Goal: Task Accomplishment & Management: Complete application form

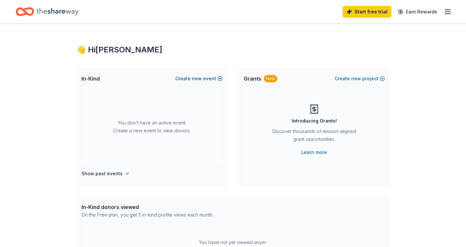
click at [185, 81] on button "Create new event" at bounding box center [198, 79] width 47 height 8
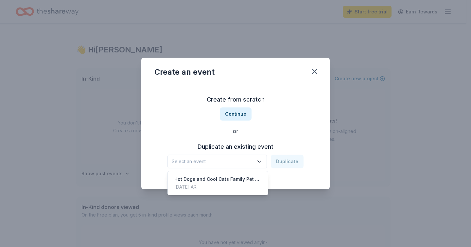
click at [227, 158] on span "Select an event" at bounding box center [213, 161] width 82 height 8
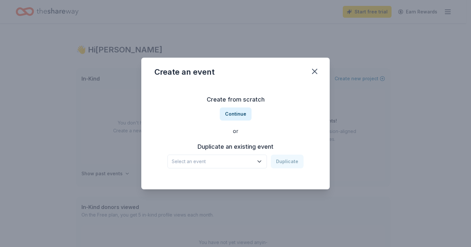
click at [240, 104] on h3 "Create from scratch" at bounding box center [235, 99] width 162 height 10
click at [236, 112] on button "Continue" at bounding box center [236, 113] width 32 height 13
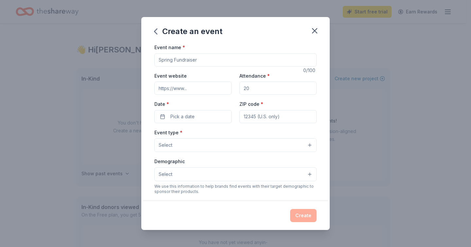
click at [201, 59] on input "Event name *" at bounding box center [235, 59] width 162 height 13
type input "a"
type input "Santa Paws Bash"
click at [193, 91] on input "onecau.se/santapaws" at bounding box center [192, 87] width 77 height 13
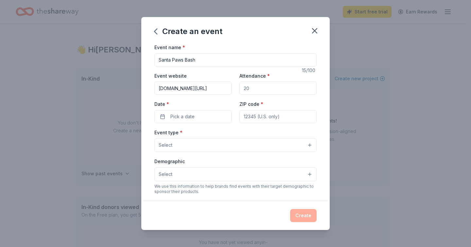
click at [193, 91] on input "onecau.se/santapaws" at bounding box center [192, 87] width 77 height 13
click at [226, 90] on input "onecau.se/santapaws" at bounding box center [192, 87] width 77 height 13
type input "onecau.se/santapaws25"
click at [250, 87] on input "Attendance *" at bounding box center [277, 87] width 77 height 13
type input "150"
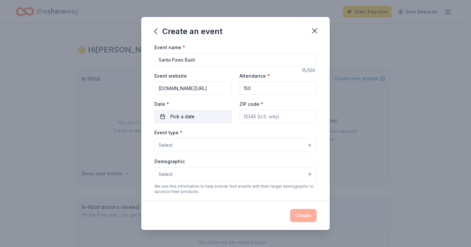
click at [205, 111] on button "Pick a date" at bounding box center [192, 116] width 77 height 13
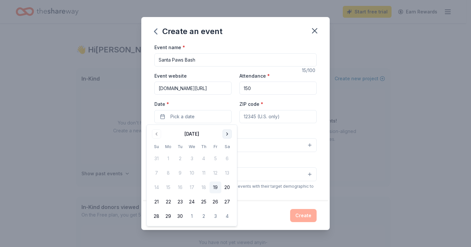
click at [225, 134] on button "Go to next month" at bounding box center [227, 133] width 9 height 9
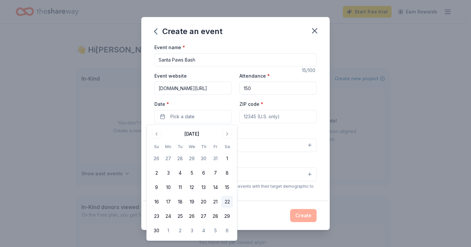
click at [228, 199] on button "22" at bounding box center [227, 202] width 12 height 12
click at [268, 112] on input "ZIP code *" at bounding box center [277, 116] width 77 height 13
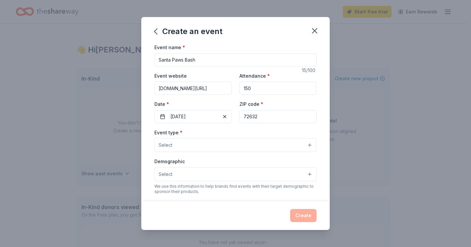
type input "72632"
click at [216, 152] on button "Select" at bounding box center [235, 145] width 162 height 14
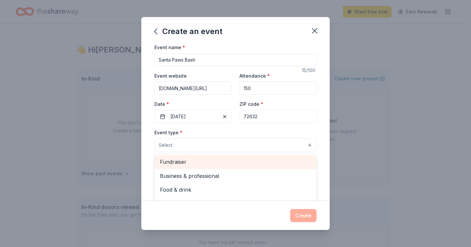
click at [213, 163] on span "Fundraiser" at bounding box center [235, 161] width 151 height 9
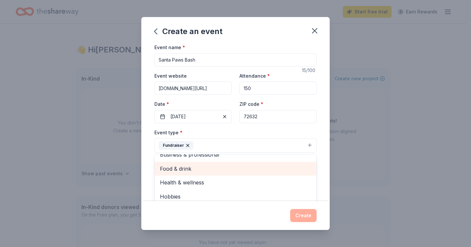
scroll to position [1, 0]
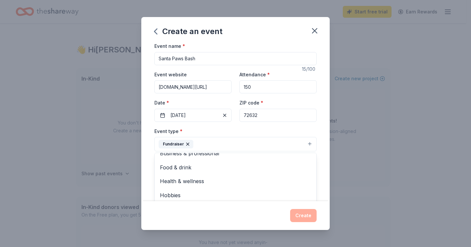
click at [248, 130] on div "Event type * Fundraiser Business & professional Food & drink Health & wellness …" at bounding box center [235, 139] width 162 height 25
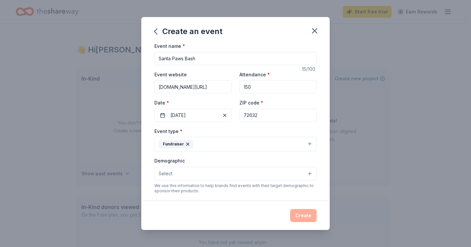
click at [220, 174] on button "Select" at bounding box center [235, 173] width 162 height 14
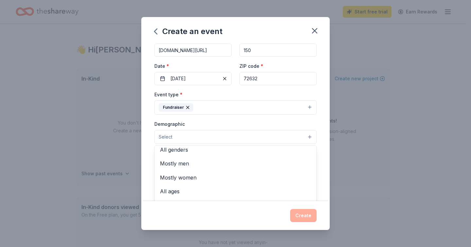
scroll to position [0, 0]
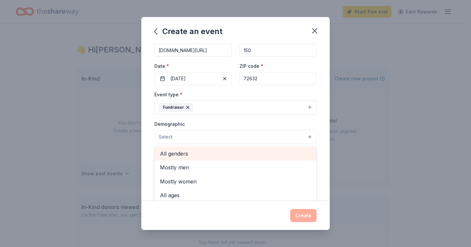
click at [210, 155] on span "All genders" at bounding box center [235, 153] width 151 height 9
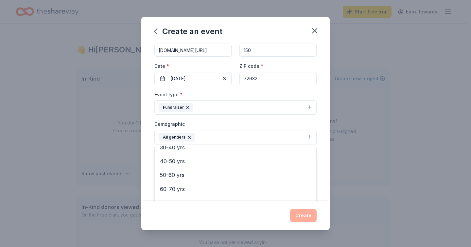
scroll to position [91, 0]
click at [148, 149] on div "Event name * Santa Paws Bash 15 /100 Event website onecau.se/santapaws25 Attend…" at bounding box center [235, 122] width 188 height 158
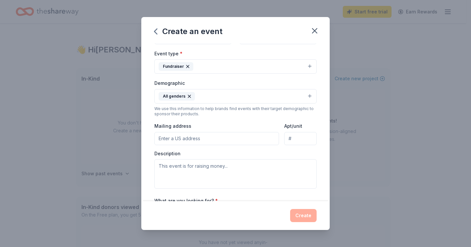
scroll to position [108, 0]
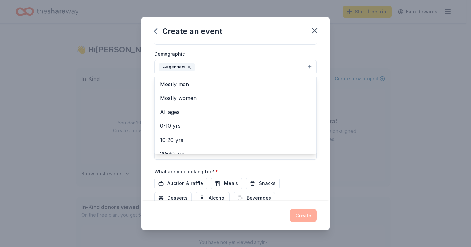
click at [233, 71] on button "All genders" at bounding box center [235, 67] width 162 height 14
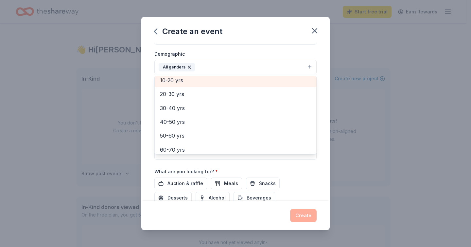
scroll to position [56, 0]
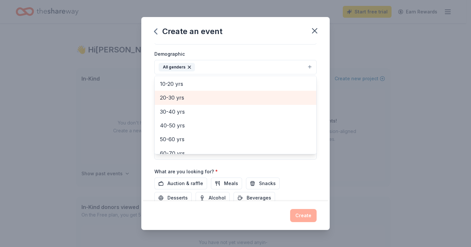
click at [201, 97] on span "20-30 yrs" at bounding box center [235, 97] width 151 height 9
click at [198, 99] on span "30-40 yrs" at bounding box center [235, 97] width 151 height 9
click at [198, 99] on span "40-50 yrs" at bounding box center [235, 97] width 151 height 9
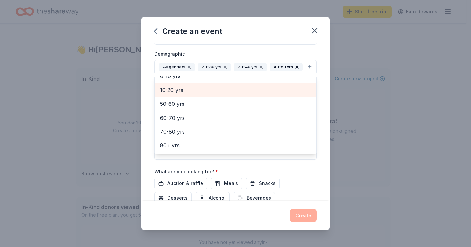
scroll to position [49, 0]
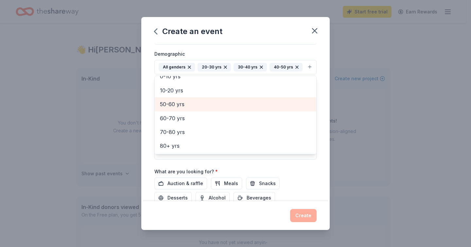
click at [193, 108] on span "50-60 yrs" at bounding box center [235, 104] width 151 height 9
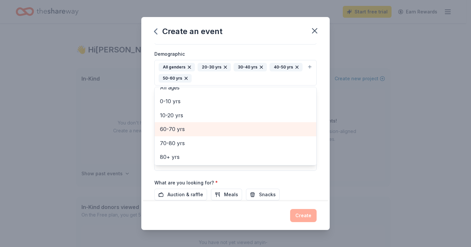
click at [191, 129] on span "60-70 yrs" at bounding box center [235, 129] width 151 height 9
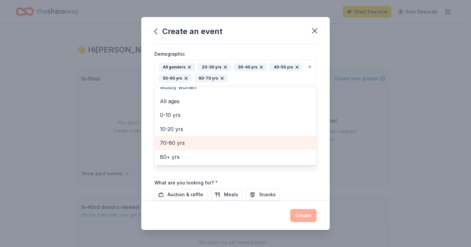
click at [189, 140] on span "70-80 yrs" at bounding box center [235, 142] width 151 height 9
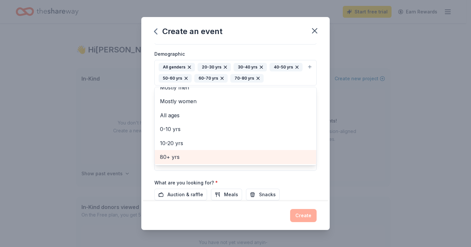
click at [187, 155] on span "80+ yrs" at bounding box center [235, 156] width 151 height 9
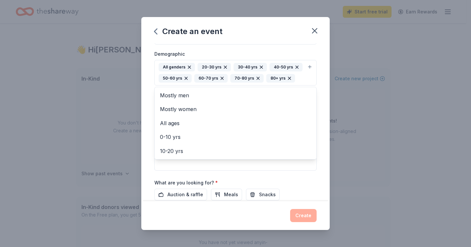
click at [149, 112] on div "Event name * Santa Paws Bash 15 /100 Event website onecau.se/santapaws25 Attend…" at bounding box center [235, 122] width 188 height 158
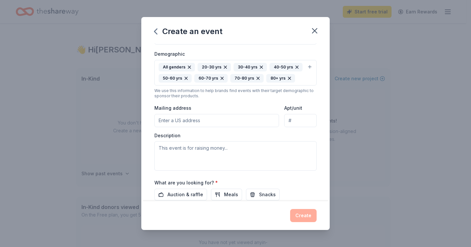
click at [194, 127] on input "Mailing address" at bounding box center [216, 120] width 125 height 13
type input "6486 HWY 62 W"
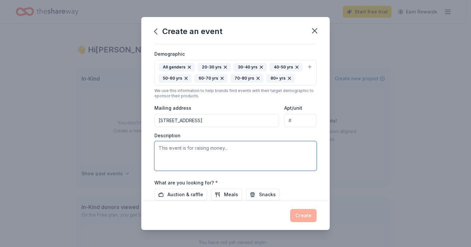
click at [203, 160] on textarea at bounding box center [235, 155] width 162 height 29
click at [193, 157] on textarea "This event" at bounding box center [235, 155] width 162 height 29
paste textarea "For over 50 years, Good Shepherd has been a cornerstone of our community, provi…"
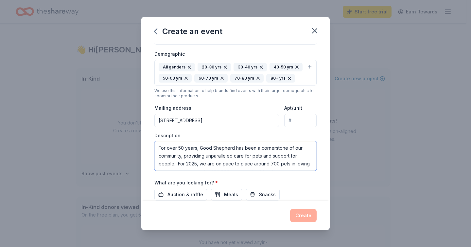
scroll to position [20, 0]
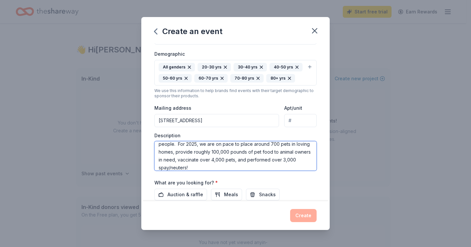
click at [227, 170] on textarea "For over 50 years, Good Shepherd has been a cornerstone of our community, provi…" at bounding box center [235, 155] width 162 height 29
paste textarea "Please help support us in our mission to provide compassionate care to dogs and…"
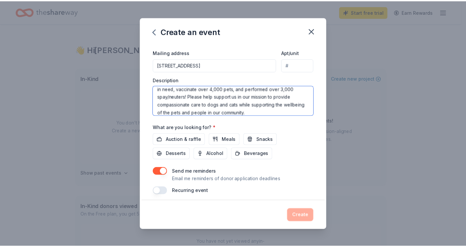
scroll to position [179, 0]
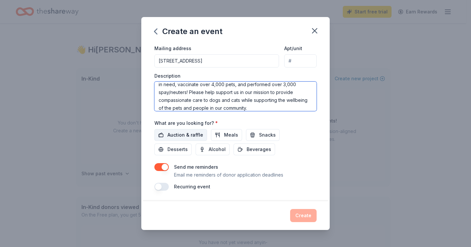
type textarea "For over 50 years, Good Shepherd has been a cornerstone of our community, provi…"
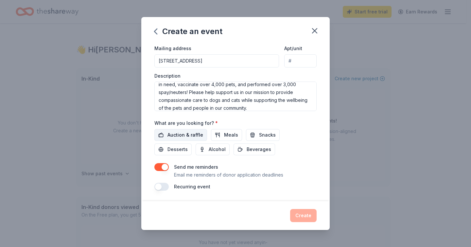
click at [192, 136] on span "Auction & raffle" at bounding box center [185, 135] width 36 height 8
click at [165, 168] on button "button" at bounding box center [161, 167] width 14 height 8
click at [308, 215] on button "Create" at bounding box center [303, 215] width 26 height 13
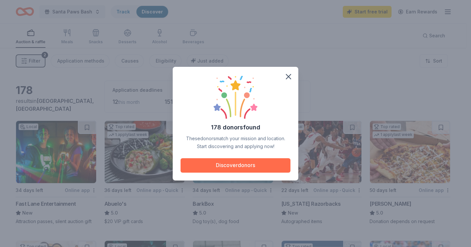
click at [251, 168] on button "Discover donors" at bounding box center [236, 165] width 110 height 14
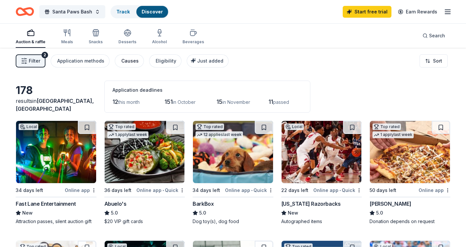
click at [134, 61] on div "Causes" at bounding box center [129, 61] width 17 height 8
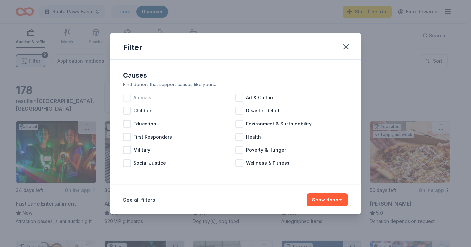
click at [128, 94] on div at bounding box center [127, 98] width 8 height 8
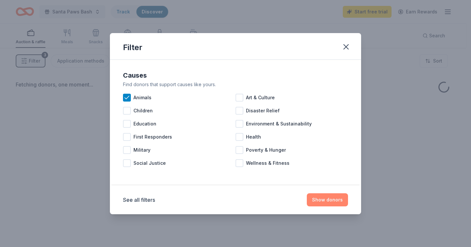
click at [318, 193] on button "Show donors" at bounding box center [327, 199] width 41 height 13
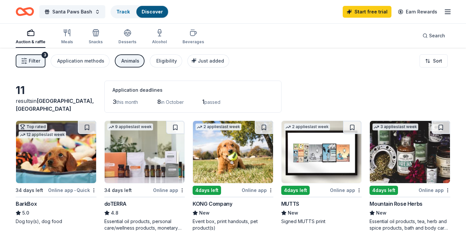
click at [121, 62] on div "Animals" at bounding box center [130, 61] width 18 height 8
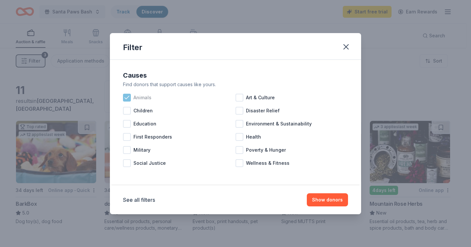
click at [129, 95] on icon at bounding box center [127, 97] width 7 height 7
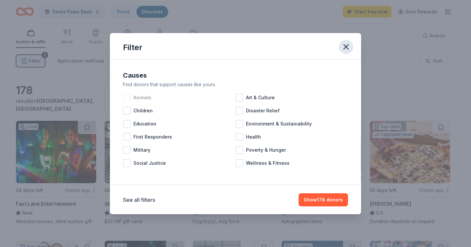
click at [344, 46] on icon "button" at bounding box center [345, 46] width 9 height 9
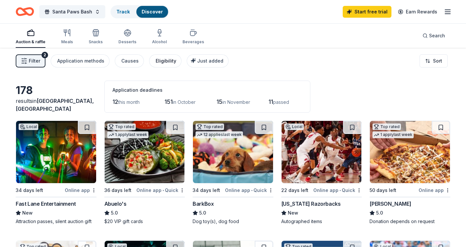
click at [157, 60] on div "Eligibility" at bounding box center [166, 61] width 21 height 8
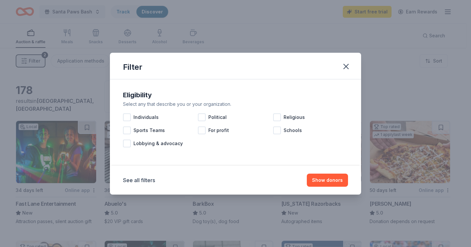
click at [349, 72] on div "Filter" at bounding box center [235, 66] width 251 height 26
click at [350, 68] on icon "button" at bounding box center [345, 66] width 9 height 9
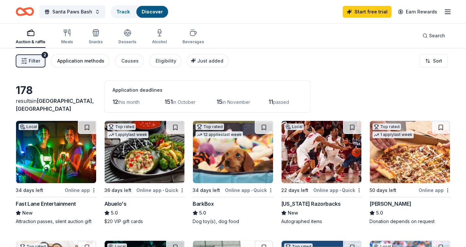
click at [83, 63] on div "Application methods" at bounding box center [80, 61] width 47 height 8
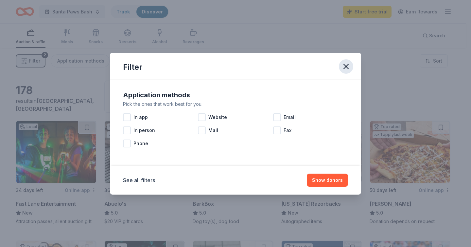
click at [342, 65] on icon "button" at bounding box center [345, 66] width 9 height 9
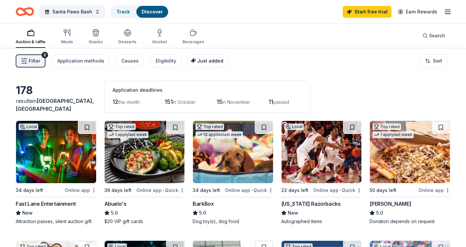
click at [197, 61] on span "Just added" at bounding box center [210, 61] width 26 height 6
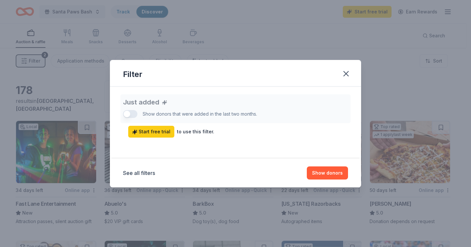
click at [129, 114] on div "Just added Show donors that were added in the last two months. Start free trial…" at bounding box center [235, 115] width 225 height 43
click at [350, 71] on icon "button" at bounding box center [345, 73] width 9 height 9
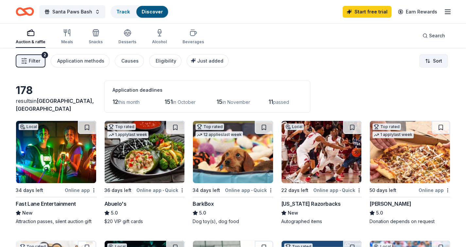
click at [433, 59] on html "Santa Paws Bash Track Discover Start free trial Earn Rewards Auction & raffle M…" at bounding box center [233, 123] width 466 height 247
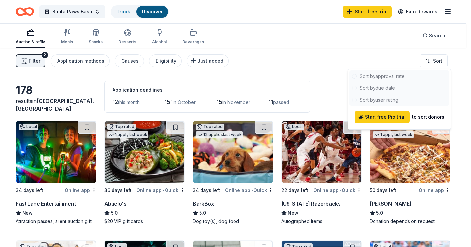
click at [436, 64] on html "Santa Paws Bash Track Discover Start free trial Earn Rewards Auction & raffle M…" at bounding box center [235, 123] width 471 height 247
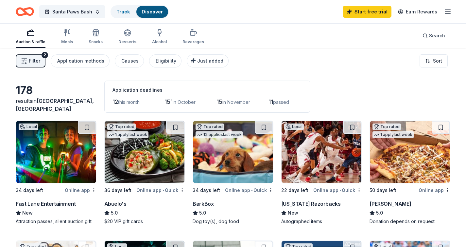
click at [32, 65] on button "Filter 2" at bounding box center [31, 60] width 30 height 13
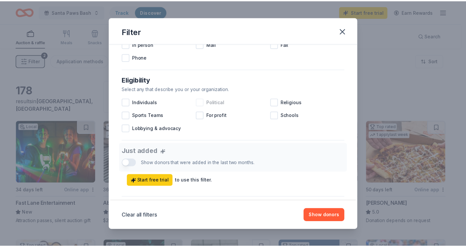
scroll to position [95, 0]
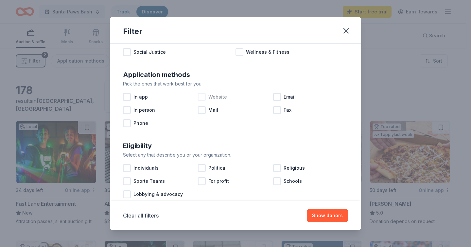
click at [199, 97] on div at bounding box center [202, 97] width 8 height 8
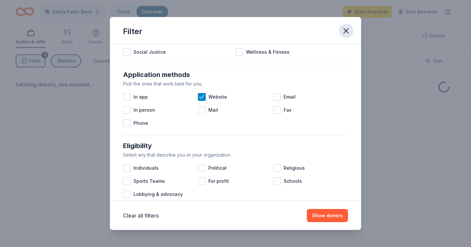
click at [346, 30] on icon "button" at bounding box center [346, 30] width 5 height 5
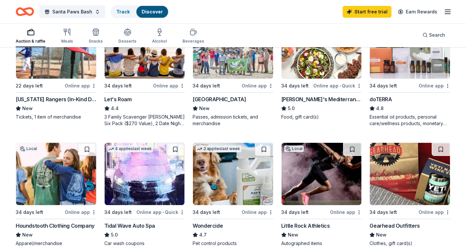
scroll to position [372, 0]
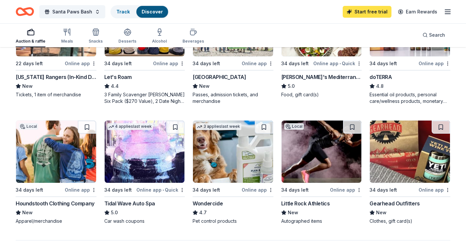
click at [350, 14] on link "Start free trial" at bounding box center [367, 12] width 49 height 12
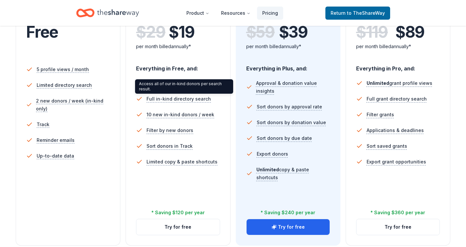
scroll to position [254, 0]
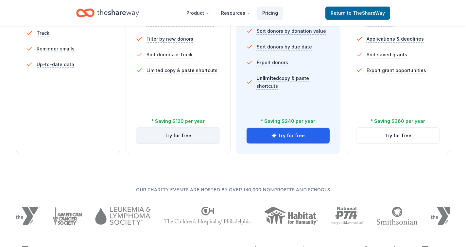
click at [187, 138] on button "Try for free" at bounding box center [177, 136] width 83 height 16
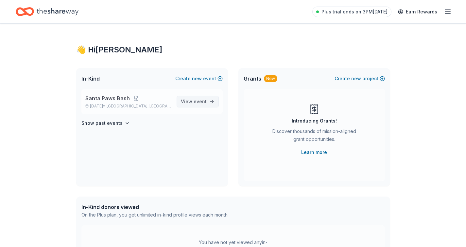
click at [197, 101] on span "event" at bounding box center [200, 101] width 13 height 6
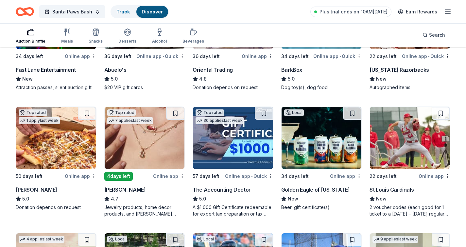
scroll to position [145, 0]
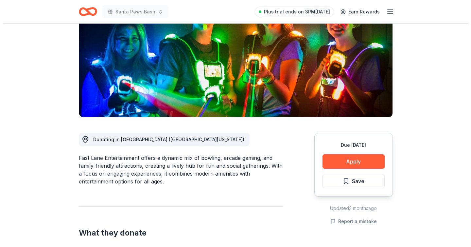
scroll to position [84, 0]
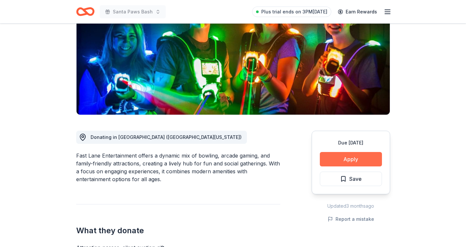
click at [335, 157] on button "Apply" at bounding box center [351, 159] width 62 height 14
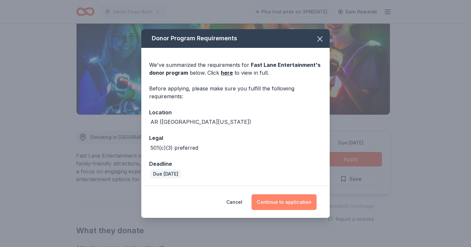
click at [282, 201] on button "Continue to application" at bounding box center [283, 202] width 65 height 16
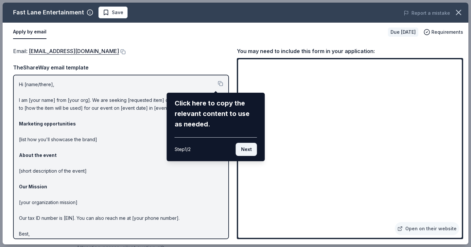
click at [250, 149] on button "Next" at bounding box center [246, 149] width 21 height 13
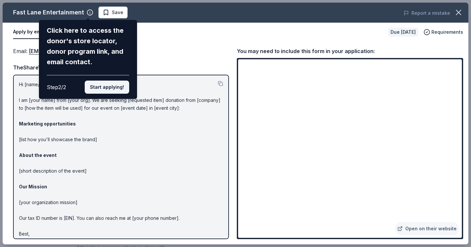
click at [109, 87] on button "Start applying!" at bounding box center [107, 86] width 44 height 13
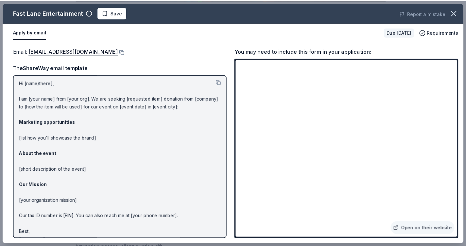
scroll to position [0, 0]
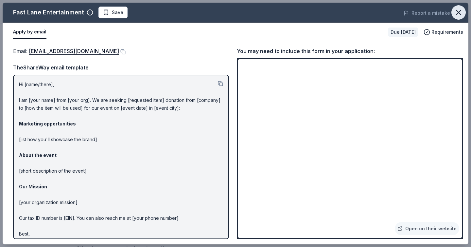
click at [458, 13] on icon "button" at bounding box center [458, 12] width 9 height 9
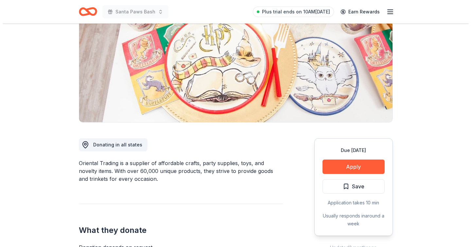
scroll to position [78, 0]
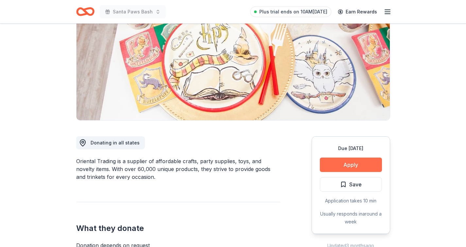
click at [322, 162] on button "Apply" at bounding box center [351, 164] width 62 height 14
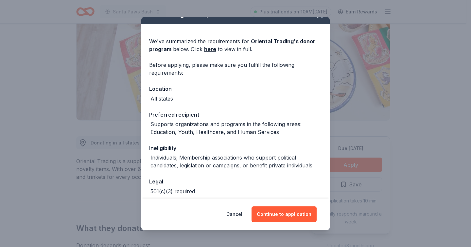
scroll to position [43, 0]
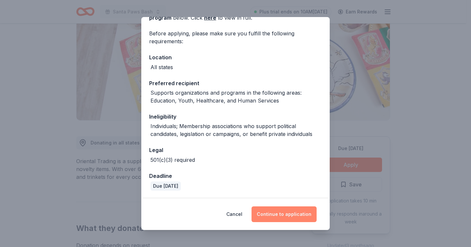
click at [268, 215] on button "Continue to application" at bounding box center [283, 214] width 65 height 16
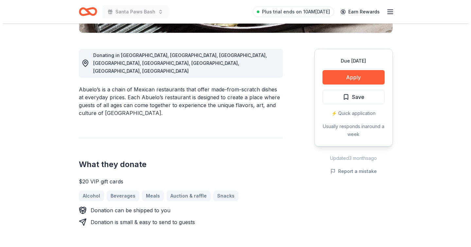
scroll to position [166, 0]
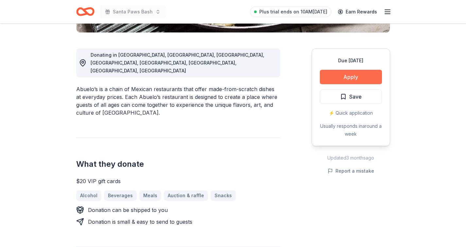
click at [351, 76] on button "Apply" at bounding box center [351, 77] width 62 height 14
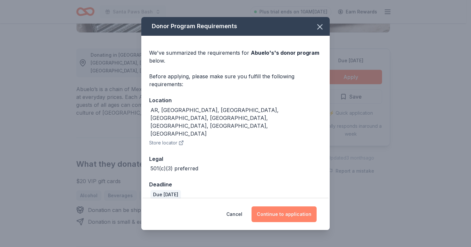
click at [273, 206] on button "Continue to application" at bounding box center [283, 214] width 65 height 16
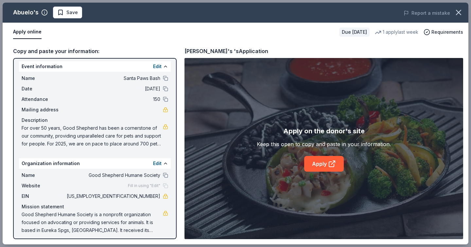
scroll to position [0, 0]
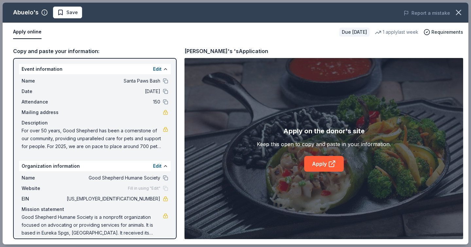
click at [135, 198] on span "71-0458910" at bounding box center [112, 199] width 95 height 8
click at [135, 198] on span "[US_EMPLOYER_IDENTIFICATION_NUMBER]" at bounding box center [112, 199] width 95 height 8
drag, startPoint x: 131, startPoint y: 199, endPoint x: 153, endPoint y: 199, distance: 22.6
click at [153, 199] on span "[US_EMPLOYER_IDENTIFICATION_NUMBER]" at bounding box center [112, 199] width 95 height 8
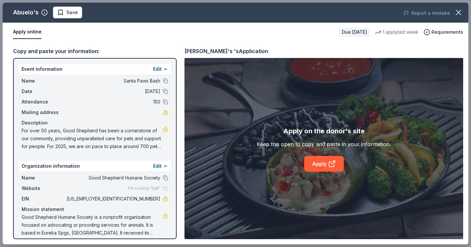
click at [154, 199] on span "[US_EMPLOYER_IDENTIFICATION_NUMBER]" at bounding box center [112, 199] width 95 height 8
drag, startPoint x: 155, startPoint y: 199, endPoint x: 135, endPoint y: 199, distance: 20.3
click at [135, 199] on div "EIN 71-0458910" at bounding box center [95, 199] width 147 height 8
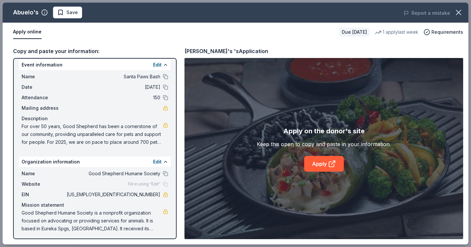
scroll to position [6, 0]
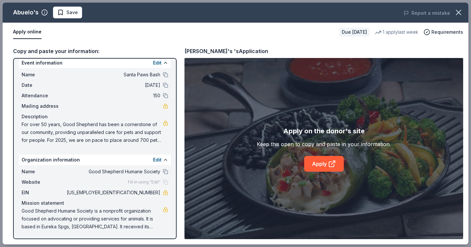
drag, startPoint x: 122, startPoint y: 193, endPoint x: 147, endPoint y: 194, distance: 25.2
click at [147, 194] on span "[US_EMPLOYER_IDENTIFICATION_NUMBER]" at bounding box center [112, 192] width 95 height 8
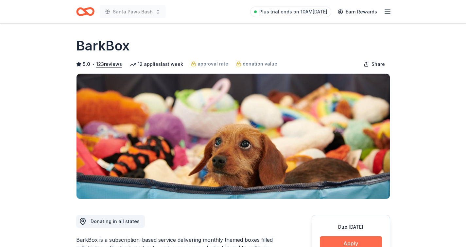
click at [329, 236] on button "Apply" at bounding box center [351, 243] width 62 height 14
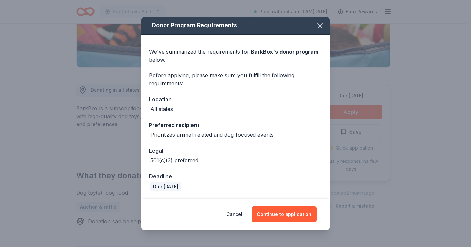
scroll to position [1, 0]
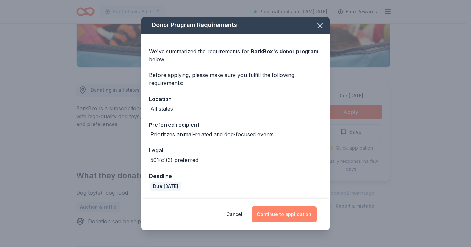
click at [283, 212] on button "Continue to application" at bounding box center [283, 214] width 65 height 16
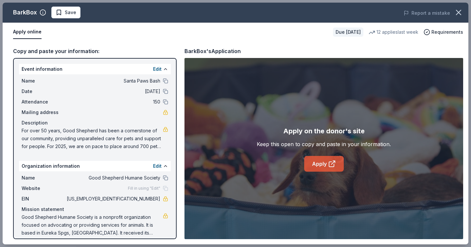
click at [315, 163] on link "Apply" at bounding box center [324, 164] width 40 height 16
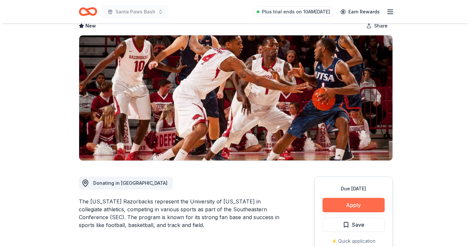
scroll to position [74, 0]
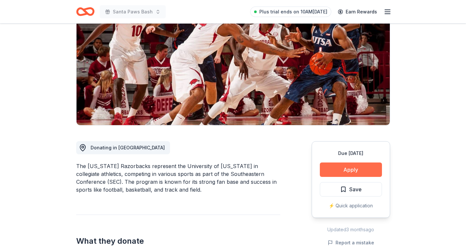
click at [335, 175] on button "Apply" at bounding box center [351, 169] width 62 height 14
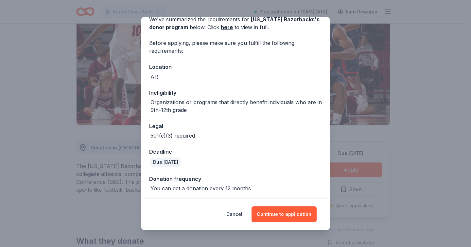
scroll to position [35, 0]
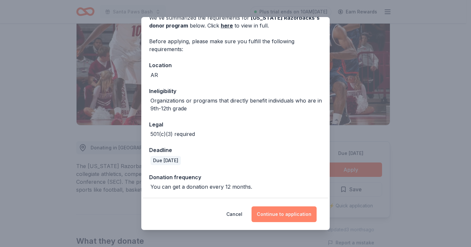
click at [277, 216] on button "Continue to application" at bounding box center [283, 214] width 65 height 16
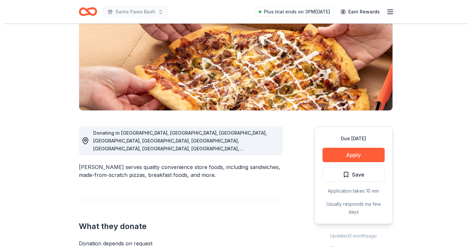
scroll to position [147, 0]
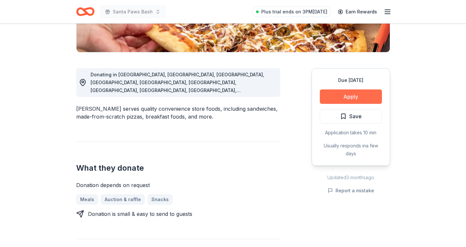
click at [329, 96] on button "Apply" at bounding box center [351, 96] width 62 height 14
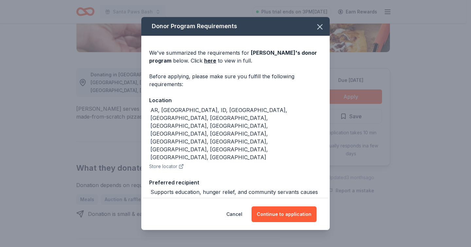
scroll to position [44, 0]
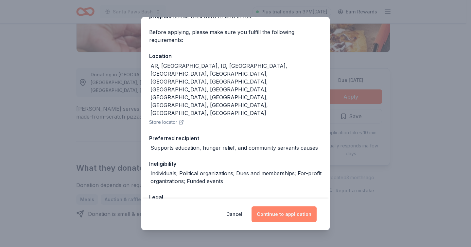
click at [268, 216] on button "Continue to application" at bounding box center [283, 214] width 65 height 16
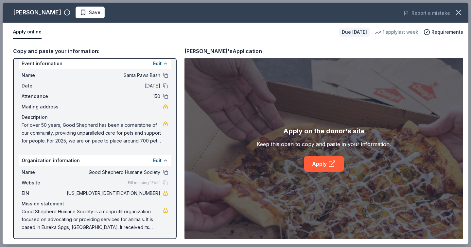
scroll to position [6, 0]
drag, startPoint x: 23, startPoint y: 211, endPoint x: 146, endPoint y: 216, distance: 123.1
click at [146, 216] on span "Good Shepherd Humane Society is a nonprofit organization focused on advocating …" at bounding box center [92, 219] width 141 height 24
drag, startPoint x: 128, startPoint y: 217, endPoint x: 110, endPoint y: 217, distance: 18.3
click at [110, 217] on span "Good Shepherd Humane Society is a nonprofit organization focused on advocating …" at bounding box center [92, 219] width 141 height 24
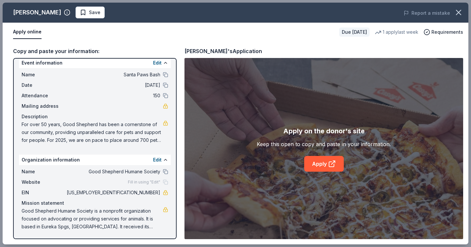
click at [110, 217] on span "Good Shepherd Humane Society is a nonprofit organization focused on advocating …" at bounding box center [92, 219] width 141 height 24
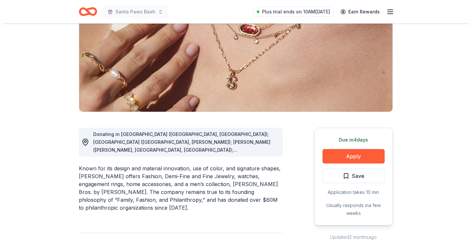
scroll to position [95, 0]
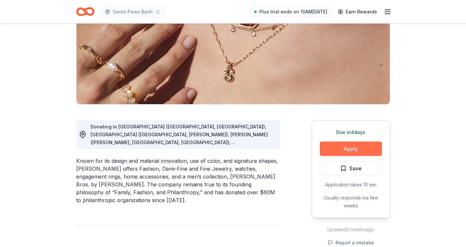
click at [338, 145] on button "Apply" at bounding box center [351, 148] width 62 height 14
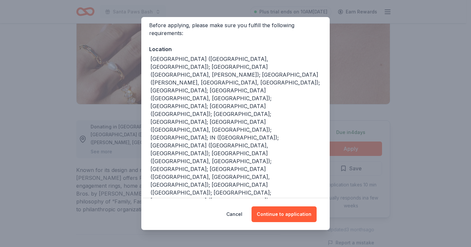
scroll to position [73, 0]
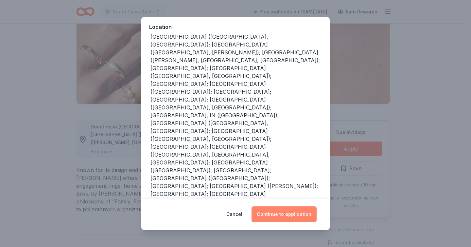
click at [305, 216] on button "Continue to application" at bounding box center [283, 214] width 65 height 16
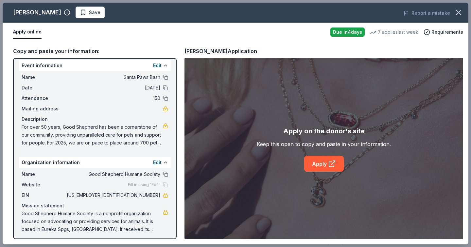
scroll to position [4, 0]
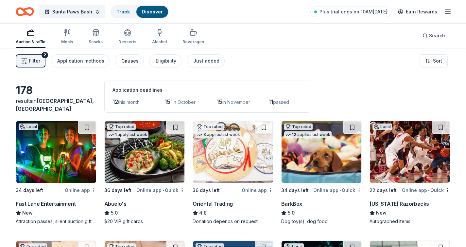
click at [123, 59] on div "Causes" at bounding box center [129, 61] width 17 height 8
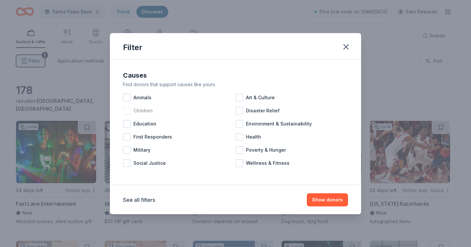
click at [129, 104] on div "Children" at bounding box center [179, 110] width 112 height 13
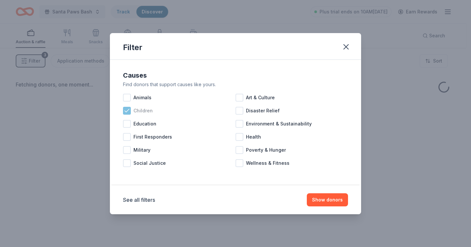
click at [129, 108] on icon at bounding box center [127, 110] width 7 height 7
click at [129, 96] on div at bounding box center [127, 98] width 8 height 8
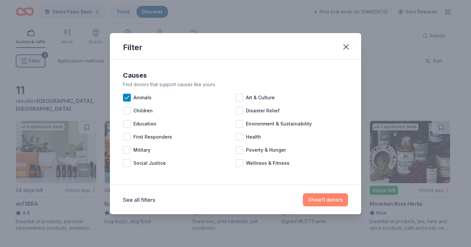
click at [313, 197] on button "Show 11 donors" at bounding box center [325, 199] width 45 height 13
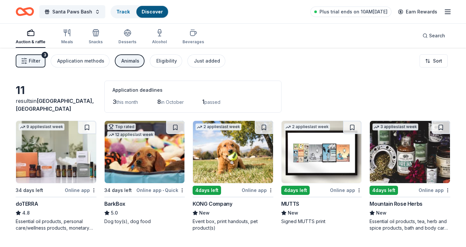
click at [29, 64] on span "Filter" at bounding box center [34, 61] width 11 height 8
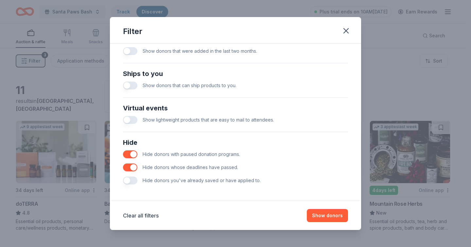
scroll to position [271, 0]
click at [134, 182] on button "button" at bounding box center [130, 181] width 14 height 8
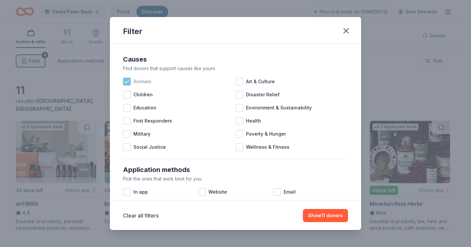
click at [128, 82] on icon at bounding box center [127, 81] width 7 height 7
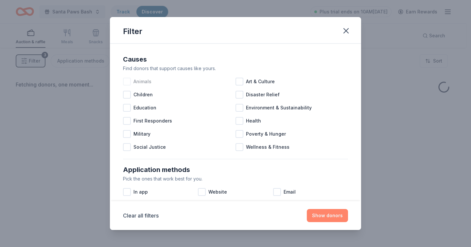
click at [315, 209] on button "Show donors" at bounding box center [327, 215] width 41 height 13
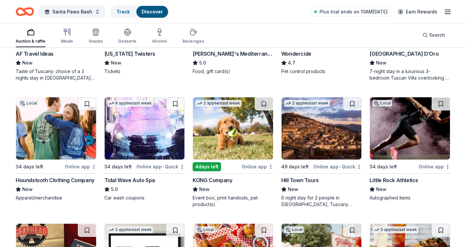
scroll to position [522, 0]
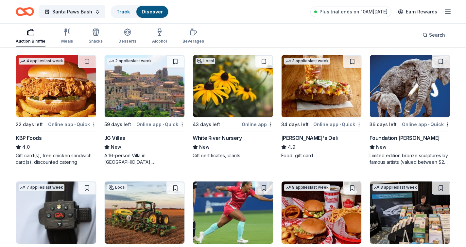
scroll to position [818, 0]
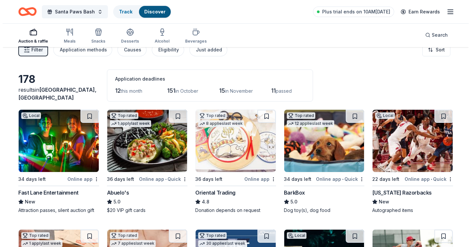
scroll to position [0, 0]
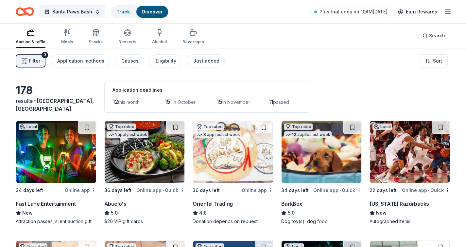
click at [41, 56] on button "Filter 3" at bounding box center [31, 60] width 30 height 13
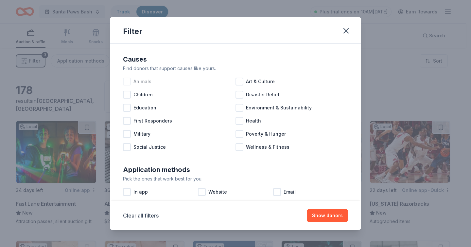
click at [131, 82] on div "Animals" at bounding box center [179, 81] width 112 height 13
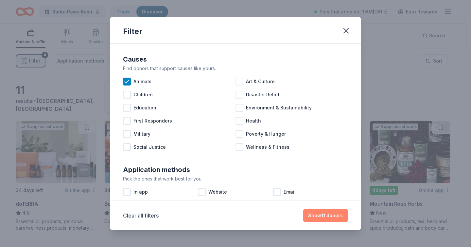
click at [319, 213] on button "Show 11 donors" at bounding box center [325, 215] width 45 height 13
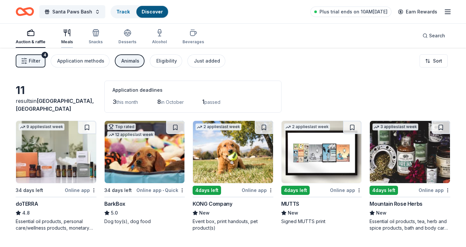
click at [67, 33] on icon "button" at bounding box center [67, 33] width 8 height 8
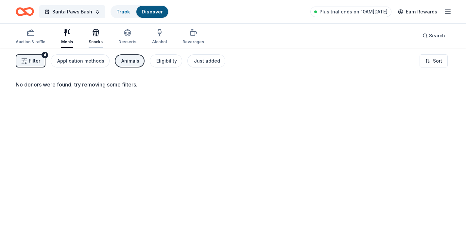
click at [98, 36] on div "button" at bounding box center [96, 33] width 14 height 8
click at [125, 35] on icon "button" at bounding box center [128, 33] width 8 height 8
click at [160, 35] on icon "button" at bounding box center [160, 35] width 0 height 2
click at [190, 35] on icon "button" at bounding box center [193, 33] width 8 height 8
click at [35, 63] on span "Filter" at bounding box center [34, 61] width 11 height 8
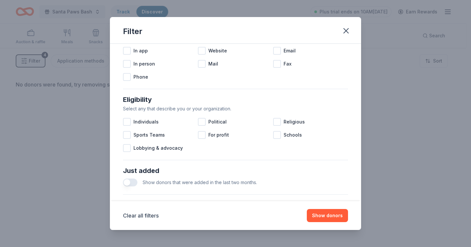
scroll to position [126, 0]
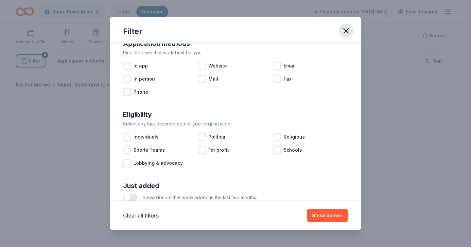
click at [345, 30] on icon "button" at bounding box center [345, 30] width 9 height 9
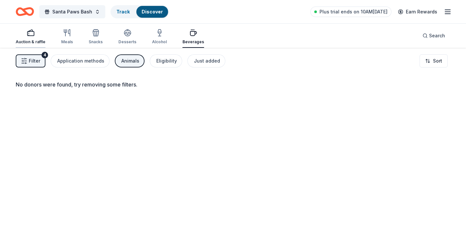
click at [27, 36] on icon "button" at bounding box center [31, 33] width 8 height 8
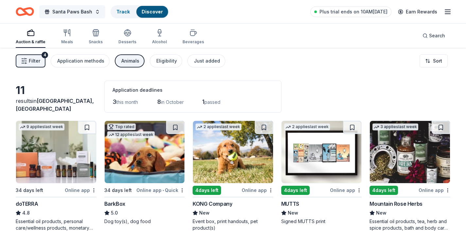
click at [89, 12] on span "Santa Paws Bash" at bounding box center [72, 12] width 40 height 8
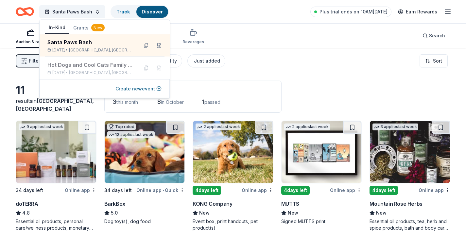
click at [87, 28] on button "Grants New" at bounding box center [88, 28] width 39 height 12
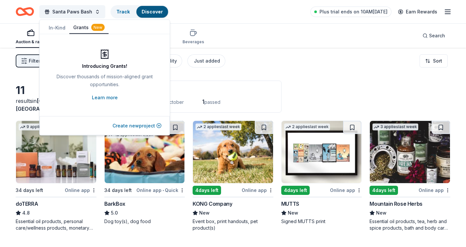
click at [131, 124] on button "Create new project" at bounding box center [136, 126] width 49 height 8
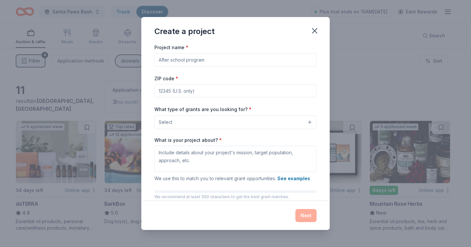
click at [189, 61] on input "Project name *" at bounding box center [235, 59] width 162 height 13
type input "New Truck"
type input "72632"
click at [204, 124] on button "Select" at bounding box center [235, 122] width 162 height 14
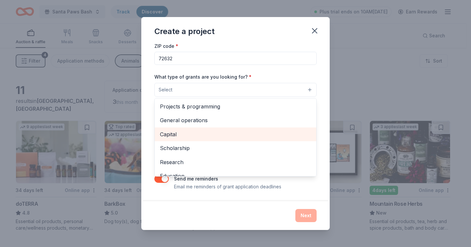
click at [204, 131] on span "Capital" at bounding box center [235, 134] width 151 height 9
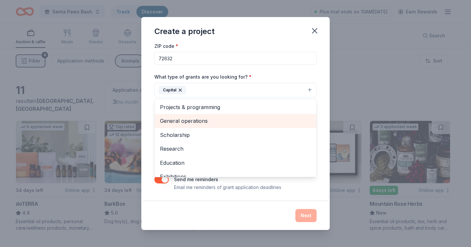
click at [219, 115] on div "General operations" at bounding box center [236, 121] width 162 height 14
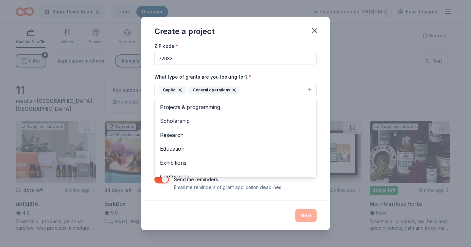
click at [267, 70] on div "Project name * New Truck ZIP code * 72632 What type of grants are you looking f…" at bounding box center [235, 101] width 162 height 180
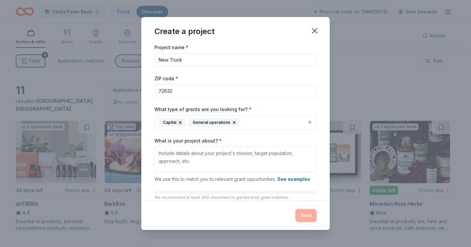
click at [230, 63] on input "New Truck" at bounding box center [235, 59] width 162 height 13
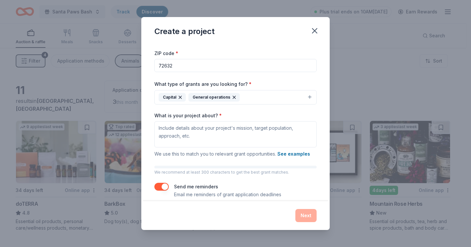
scroll to position [33, 0]
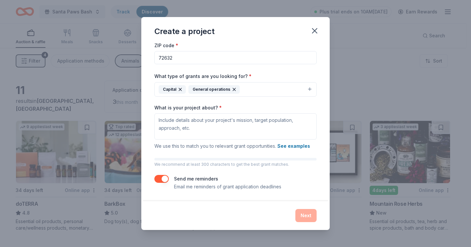
type input "New Truck/Transport"
click at [212, 130] on textarea "What is your project about? *" at bounding box center [235, 126] width 162 height 26
click at [287, 144] on button "See examples" at bounding box center [293, 146] width 33 height 8
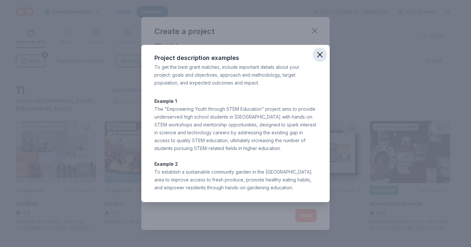
click at [323, 56] on icon "button" at bounding box center [319, 54] width 9 height 9
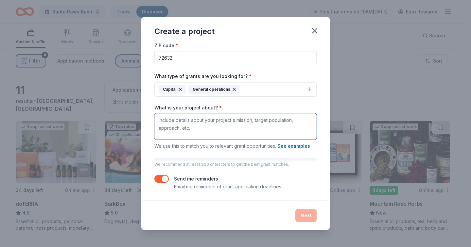
click at [209, 130] on textarea "What is your project about? *" at bounding box center [235, 126] width 162 height 26
type textarea "T"
type textarea "W"
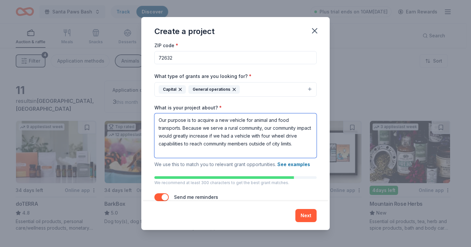
scroll to position [1, 0]
type textarea "Our purpose is to acquire a new vehicle for animal and food transports. Because…"
click at [165, 198] on button "button" at bounding box center [161, 197] width 14 height 8
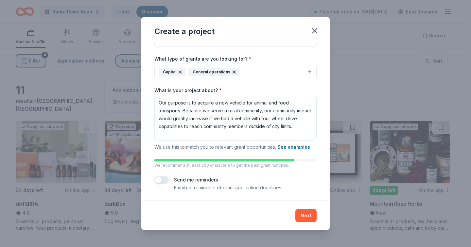
scroll to position [51, 0]
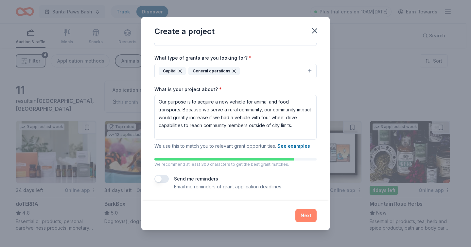
click at [303, 215] on button "Next" at bounding box center [305, 215] width 21 height 13
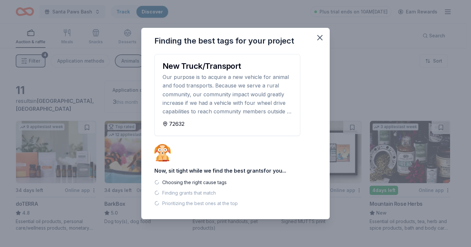
scroll to position [0, 0]
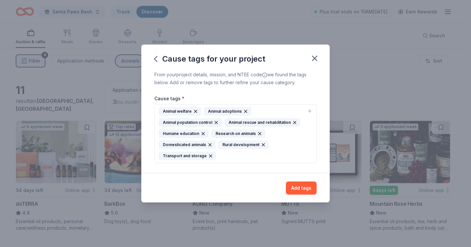
click at [258, 134] on icon "button" at bounding box center [259, 133] width 3 height 3
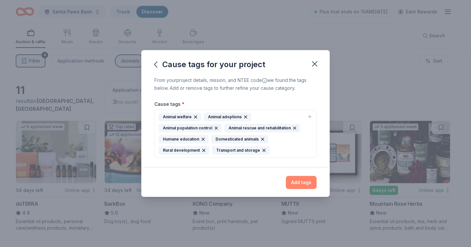
click at [296, 181] on button "Add tags" at bounding box center [301, 182] width 31 height 13
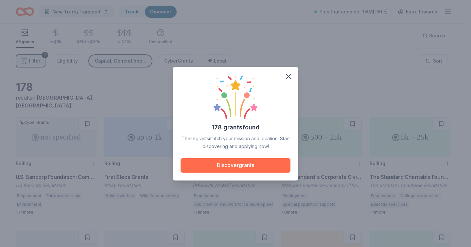
click at [265, 171] on button "Discover grants" at bounding box center [236, 165] width 110 height 14
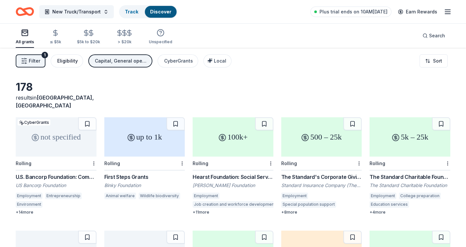
click at [71, 60] on div "Eligibility" at bounding box center [67, 61] width 21 height 8
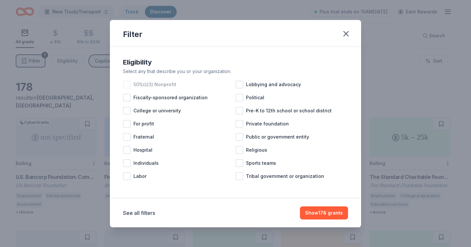
click at [126, 83] on div at bounding box center [127, 84] width 8 height 8
click at [325, 214] on button "Show 165 grants" at bounding box center [324, 212] width 48 height 13
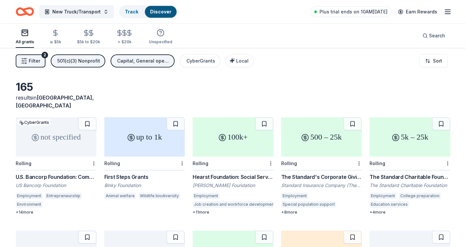
click at [42, 63] on button "Filter 2" at bounding box center [31, 60] width 30 height 13
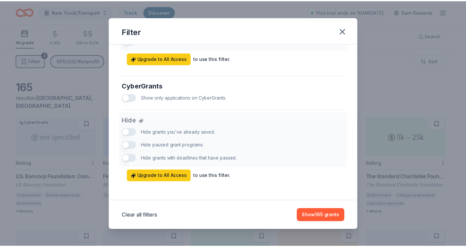
scroll to position [405, 0]
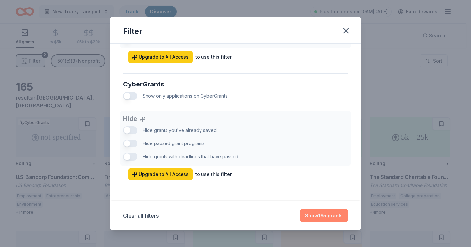
click at [327, 210] on button "Show 165 grants" at bounding box center [324, 215] width 48 height 13
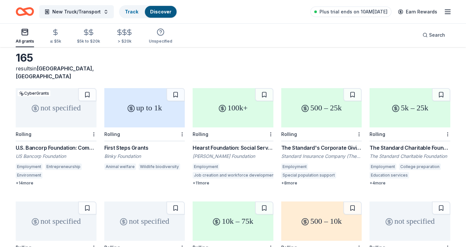
scroll to position [0, 0]
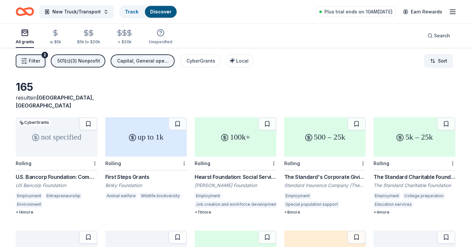
click at [423, 65] on html "New Truck/Transport Track Discover Plus trial ends on 10AM, 9/26 Earn Rewards A…" at bounding box center [235, 123] width 471 height 247
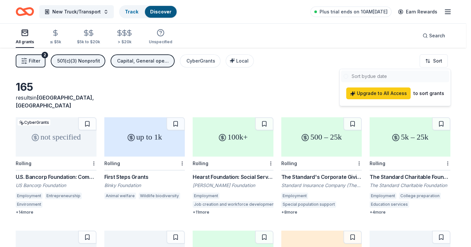
click at [423, 64] on html "New Truck/Transport Track Discover Plus trial ends on 10AM, 9/26 Earn Rewards A…" at bounding box center [235, 123] width 471 height 247
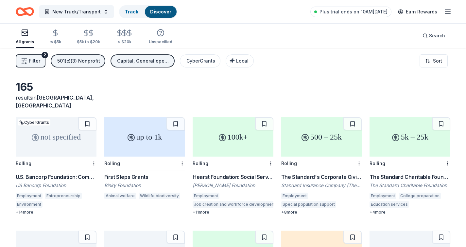
click at [222, 84] on div "165 results in Eureka Springs, AR" at bounding box center [233, 94] width 435 height 29
click at [129, 35] on icon "button" at bounding box center [130, 33] width 4 height 4
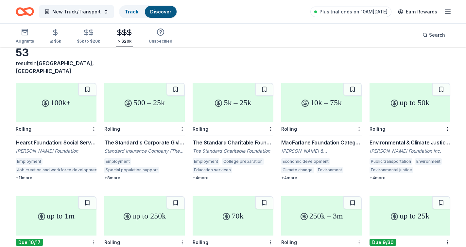
scroll to position [86, 0]
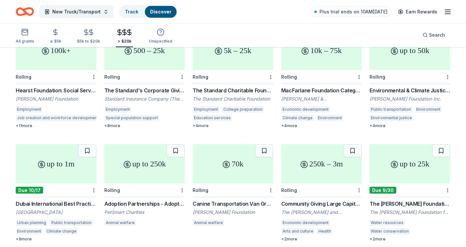
click at [287, 123] on div "+ 4 more" at bounding box center [321, 125] width 81 height 5
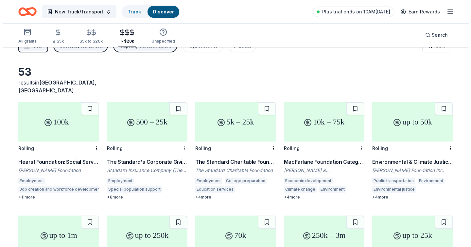
scroll to position [0, 0]
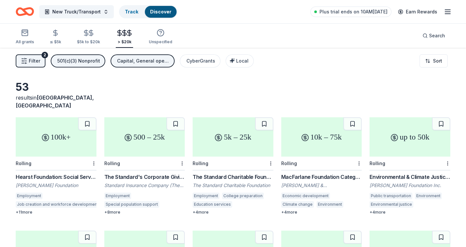
click at [144, 62] on div "Capital, General operations" at bounding box center [143, 61] width 52 height 8
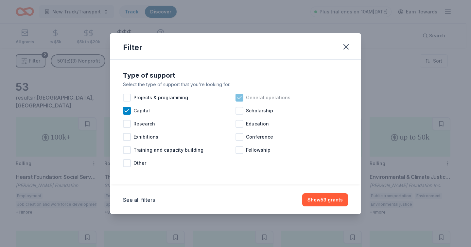
click at [242, 100] on icon at bounding box center [239, 97] width 7 height 7
click at [331, 202] on button "Show 25 grants" at bounding box center [325, 199] width 46 height 13
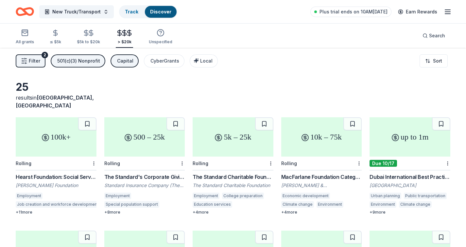
click at [72, 59] on div "501(c)(3) Nonprofit" at bounding box center [78, 61] width 43 height 8
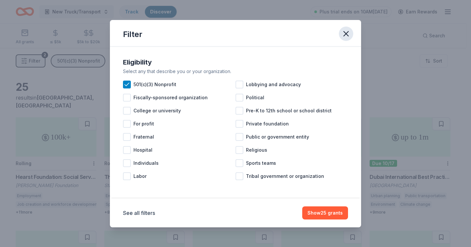
click at [345, 36] on icon "button" at bounding box center [345, 33] width 9 height 9
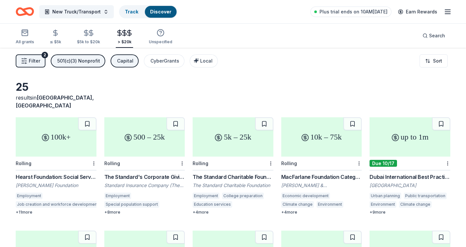
click at [29, 63] on span "Filter" at bounding box center [34, 61] width 11 height 8
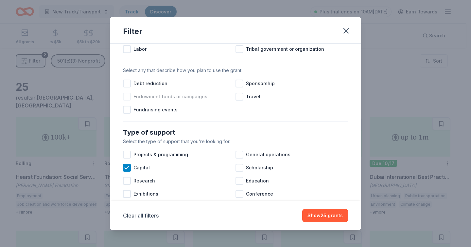
scroll to position [405, 0]
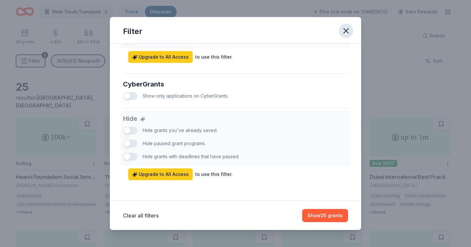
click at [349, 28] on icon "button" at bounding box center [345, 30] width 9 height 9
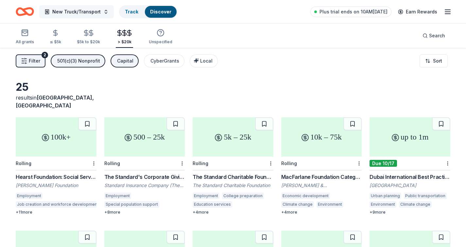
click at [105, 11] on button "New Truck/Transport" at bounding box center [76, 11] width 75 height 13
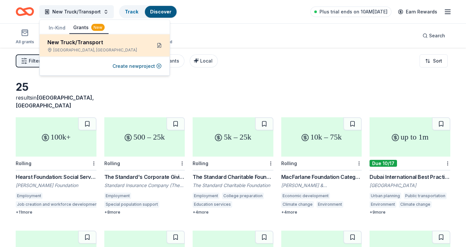
click at [156, 46] on button at bounding box center [159, 45] width 10 height 10
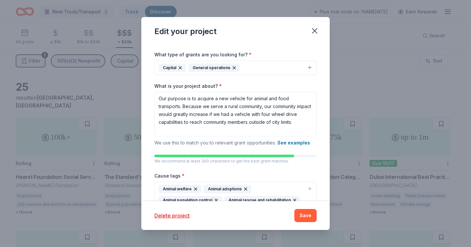
scroll to position [134, 0]
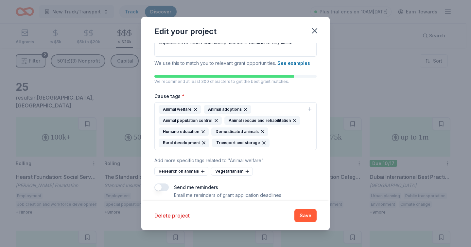
click at [216, 121] on icon "button" at bounding box center [216, 120] width 3 height 3
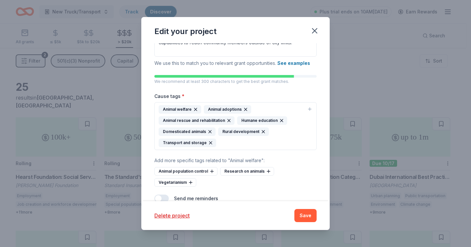
click at [195, 109] on icon "button" at bounding box center [195, 109] width 3 height 3
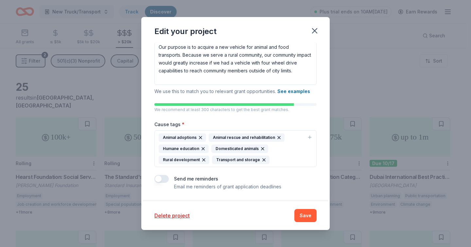
click at [199, 136] on icon "button" at bounding box center [200, 137] width 3 height 3
click at [228, 138] on icon "button" at bounding box center [228, 137] width 5 height 5
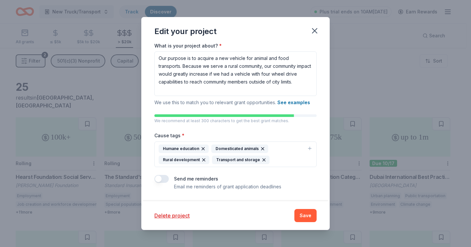
click at [205, 147] on div "Humane education" at bounding box center [184, 148] width 50 height 9
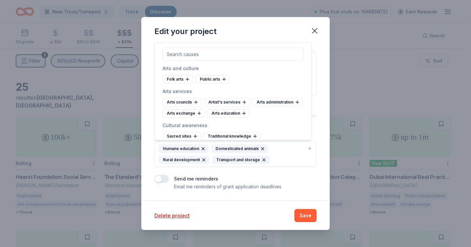
click at [261, 149] on icon "button" at bounding box center [262, 148] width 3 height 3
click at [244, 173] on div "Project name * New Truck/Transport ZIP code * 72632 What type of grants are you…" at bounding box center [235, 69] width 162 height 242
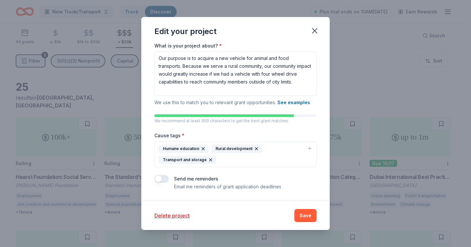
click at [253, 161] on div "Humane education Rural development Transport and storage" at bounding box center [232, 154] width 146 height 20
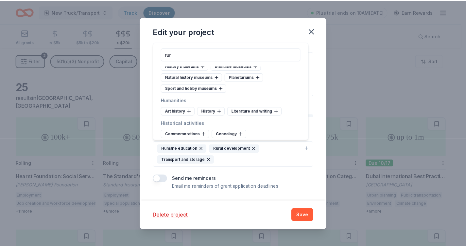
scroll to position [0, 0]
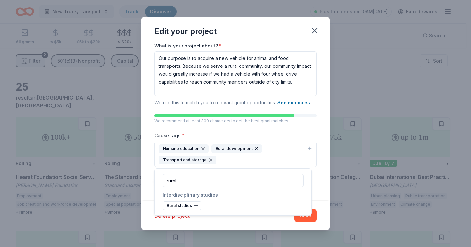
type input "rural"
click at [267, 134] on div "Cause tags * Humane education Rural development Transport and storage" at bounding box center [235, 149] width 162 height 36
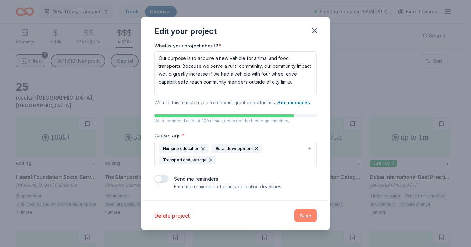
click at [297, 209] on button "Save" at bounding box center [305, 215] width 22 height 13
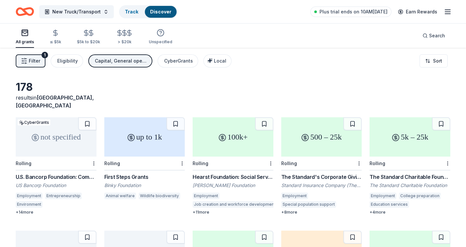
click at [28, 14] on icon "Home" at bounding box center [28, 11] width 10 height 7
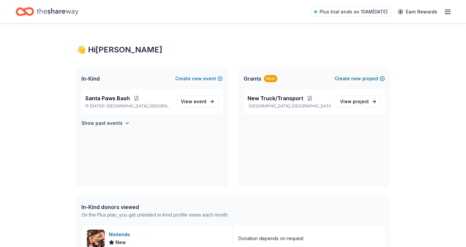
click at [352, 81] on button "Create new project" at bounding box center [360, 79] width 50 height 8
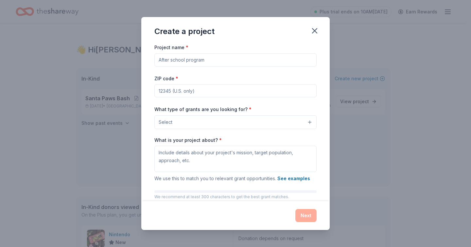
click at [224, 59] on input "Project name *" at bounding box center [235, 59] width 162 height 13
type input "Veterinary Storage"
type input "72632"
click at [208, 121] on button "Select" at bounding box center [235, 122] width 162 height 14
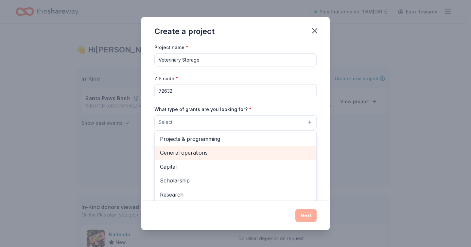
click at [198, 158] on div "General operations" at bounding box center [236, 153] width 162 height 14
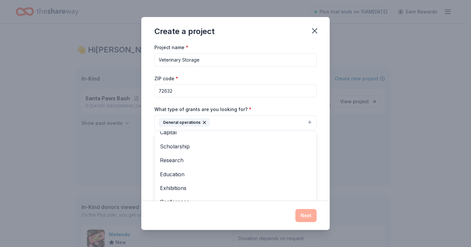
scroll to position [26, 0]
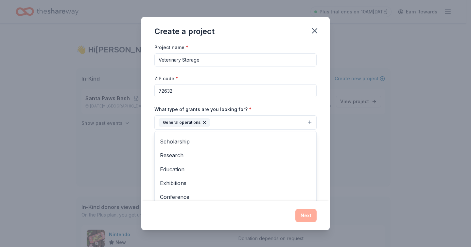
click at [152, 108] on div "Project name * Veterinary Storage ZIP code * 72632 What type of grants are you …" at bounding box center [235, 122] width 188 height 158
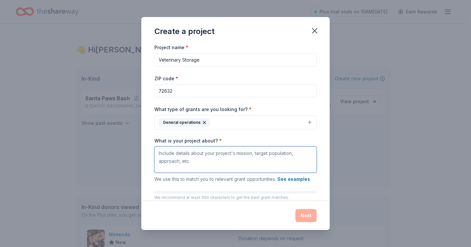
click at [200, 155] on textarea "What is your project about? *" at bounding box center [235, 159] width 162 height 26
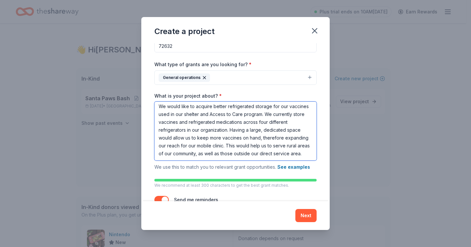
scroll to position [66, 0]
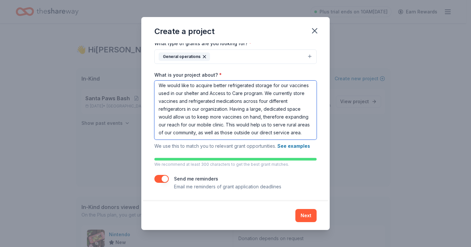
type textarea "We would like to acquire better refrigerated storage for our vaccines used in o…"
click at [162, 179] on button "button" at bounding box center [161, 179] width 14 height 8
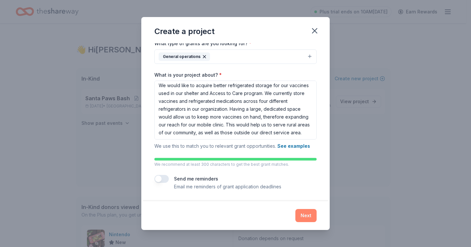
click at [305, 216] on button "Next" at bounding box center [305, 215] width 21 height 13
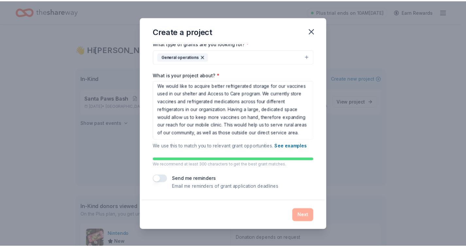
scroll to position [0, 0]
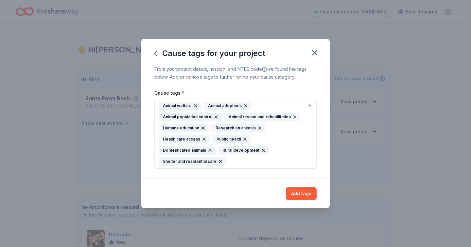
click at [258, 127] on icon "button" at bounding box center [259, 127] width 5 height 5
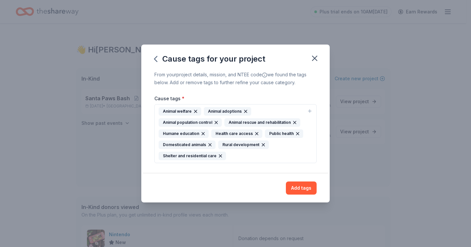
click at [296, 134] on icon "button" at bounding box center [297, 133] width 5 height 5
click at [255, 133] on icon "button" at bounding box center [256, 133] width 3 height 3
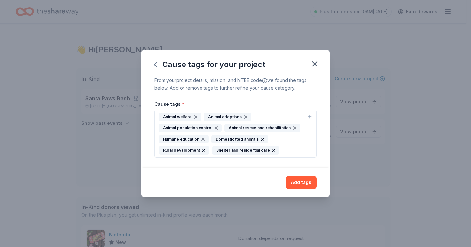
click at [271, 149] on icon "button" at bounding box center [273, 149] width 5 height 5
click at [310, 116] on icon "button" at bounding box center [310, 116] width 0 height 3
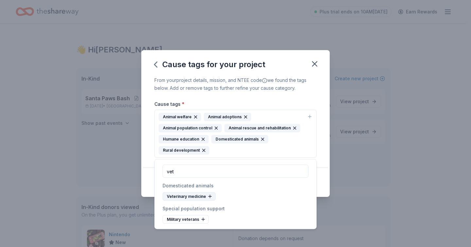
type input "vet"
click at [193, 196] on div "Veterinary medicine" at bounding box center [189, 196] width 53 height 9
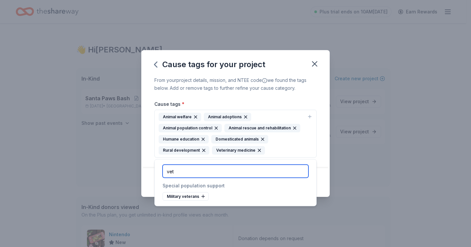
click at [214, 173] on input "vet" at bounding box center [236, 170] width 146 height 13
type input "v"
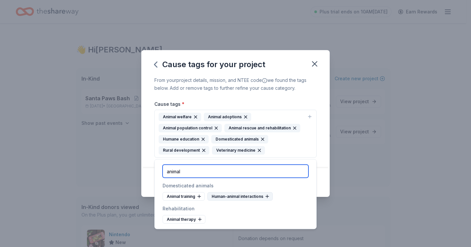
type input "animal"
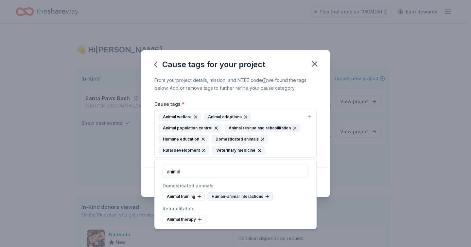
click at [259, 196] on div "Human-animal interactions" at bounding box center [239, 196] width 65 height 9
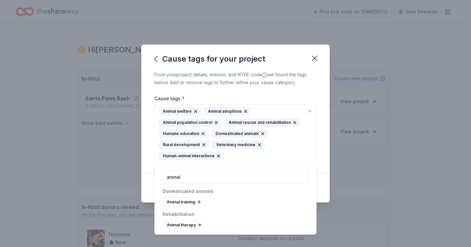
click at [286, 154] on div "Animal welfare Animal adoptions Animal population control Animal rescue and reh…" at bounding box center [232, 133] width 146 height 53
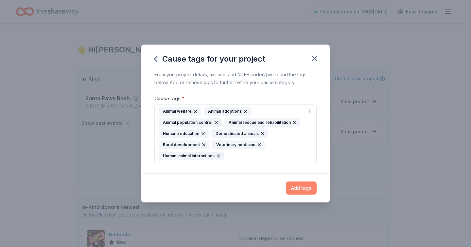
click at [301, 187] on button "Add tags" at bounding box center [301, 187] width 31 height 13
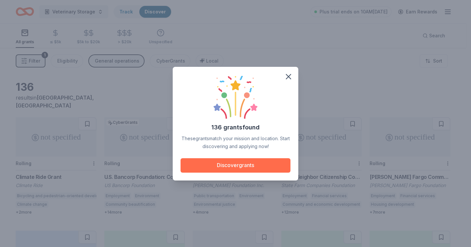
click at [203, 171] on button "Discover grants" at bounding box center [236, 165] width 110 height 14
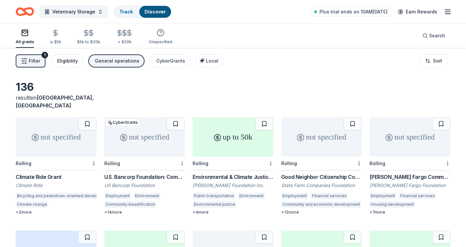
click at [66, 61] on div "Eligibility" at bounding box center [67, 61] width 21 height 8
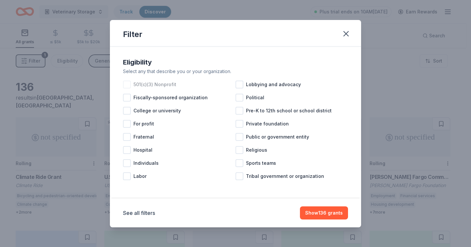
click at [130, 83] on div at bounding box center [127, 84] width 8 height 8
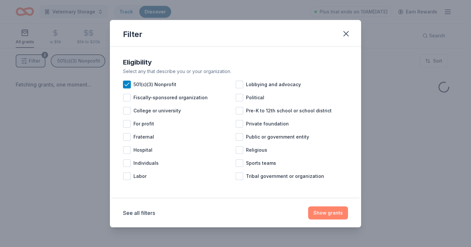
click at [313, 212] on button "Show grants" at bounding box center [328, 212] width 40 height 13
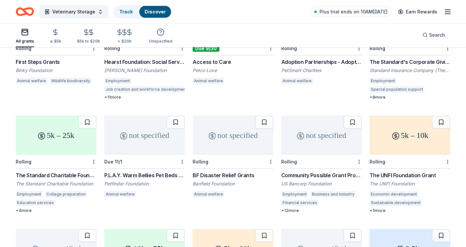
scroll to position [120, 0]
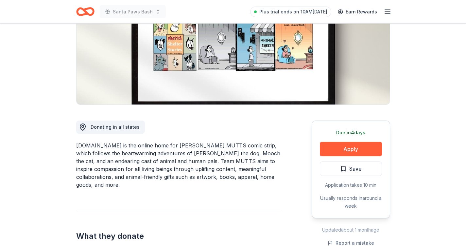
scroll to position [95, 0]
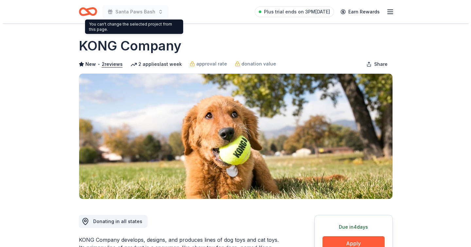
scroll to position [98, 0]
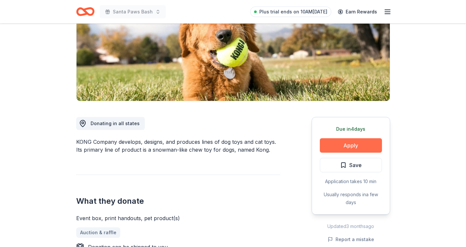
click at [341, 140] on button "Apply" at bounding box center [351, 145] width 62 height 14
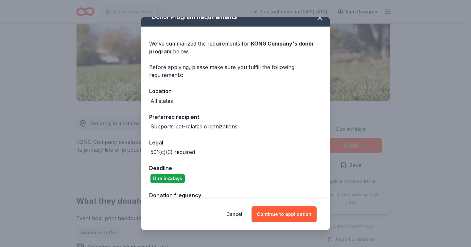
scroll to position [27, 0]
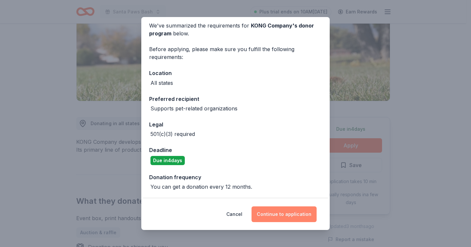
click at [289, 217] on button "Continue to application" at bounding box center [283, 214] width 65 height 16
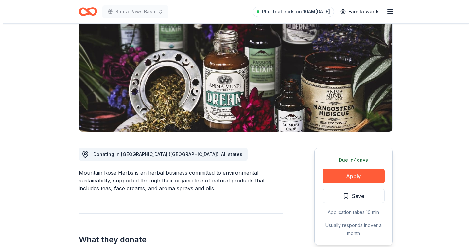
scroll to position [59, 0]
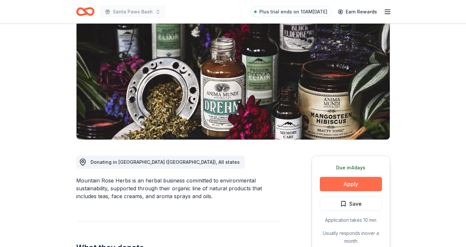
click at [328, 184] on button "Apply" at bounding box center [351, 184] width 62 height 14
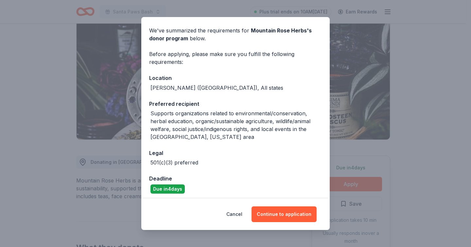
scroll to position [25, 0]
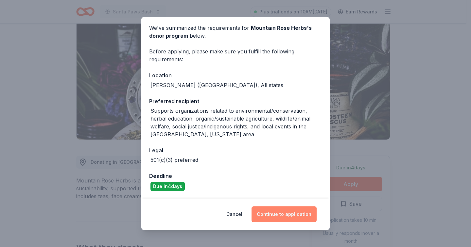
click at [280, 215] on button "Continue to application" at bounding box center [283, 214] width 65 height 16
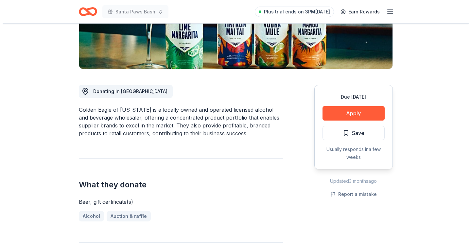
scroll to position [131, 0]
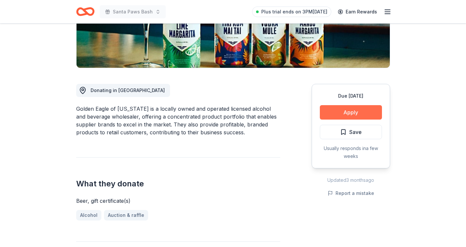
click at [331, 116] on button "Apply" at bounding box center [351, 112] width 62 height 14
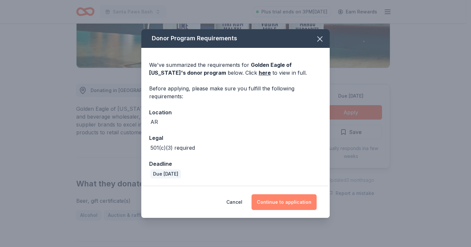
click at [267, 200] on button "Continue to application" at bounding box center [283, 202] width 65 height 16
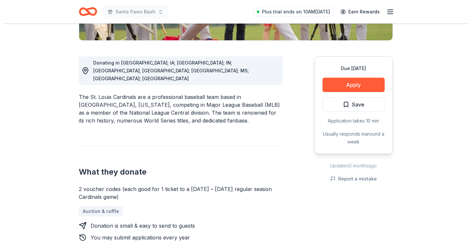
scroll to position [161, 0]
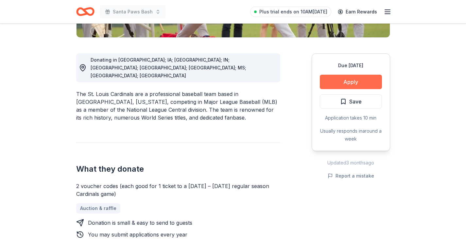
click at [339, 82] on button "Apply" at bounding box center [351, 82] width 62 height 14
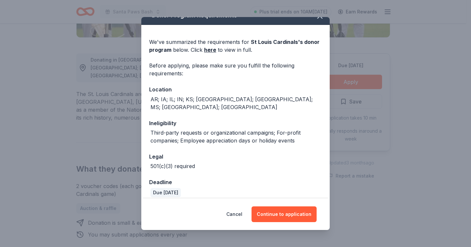
scroll to position [35, 0]
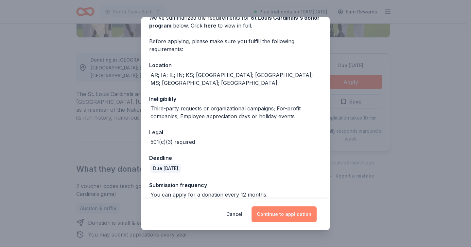
click at [276, 216] on button "Continue to application" at bounding box center [283, 214] width 65 height 16
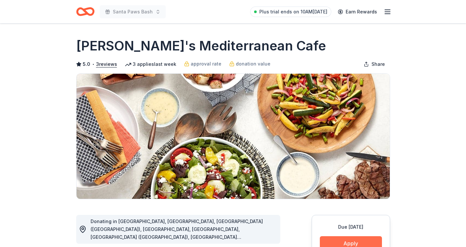
scroll to position [65, 0]
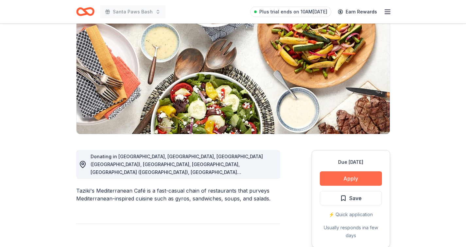
click at [335, 178] on button "Apply" at bounding box center [351, 178] width 62 height 14
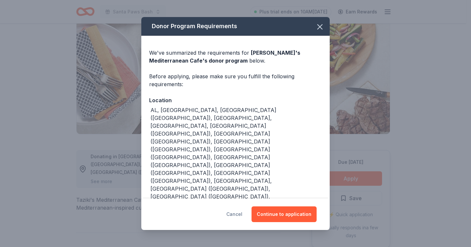
click at [242, 206] on button "Cancel" at bounding box center [234, 214] width 16 height 16
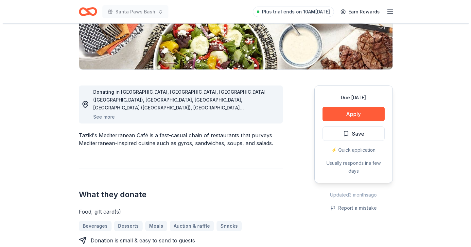
scroll to position [163, 0]
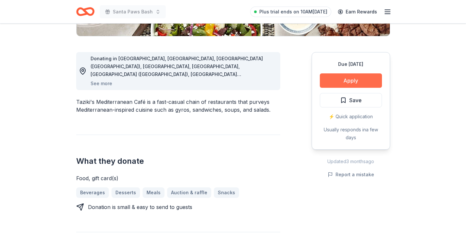
click at [353, 83] on button "Apply" at bounding box center [351, 80] width 62 height 14
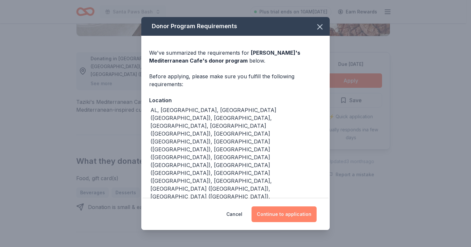
click at [266, 206] on button "Continue to application" at bounding box center [283, 214] width 65 height 16
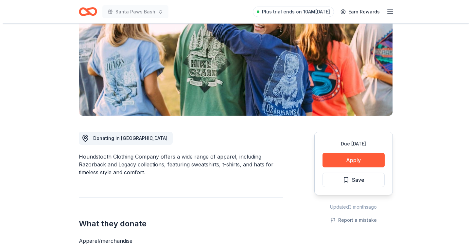
scroll to position [87, 0]
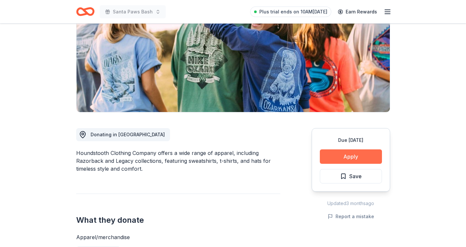
click at [337, 157] on button "Apply" at bounding box center [351, 156] width 62 height 14
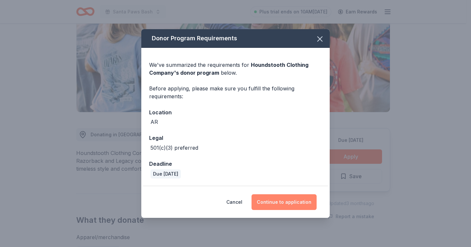
click at [274, 200] on button "Continue to application" at bounding box center [283, 202] width 65 height 16
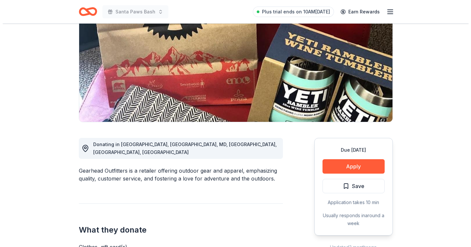
scroll to position [127, 0]
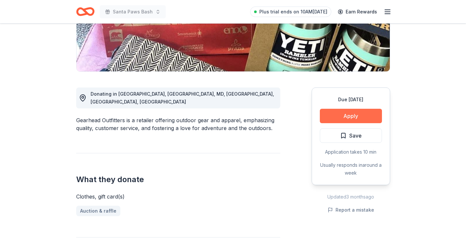
click at [346, 119] on button "Apply" at bounding box center [351, 116] width 62 height 14
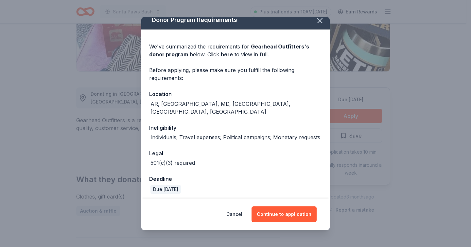
scroll to position [9, 0]
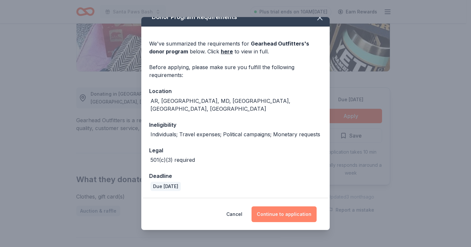
click at [291, 216] on button "Continue to application" at bounding box center [283, 214] width 65 height 16
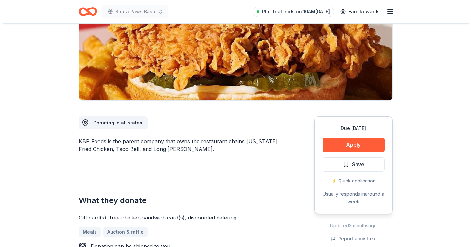
scroll to position [105, 0]
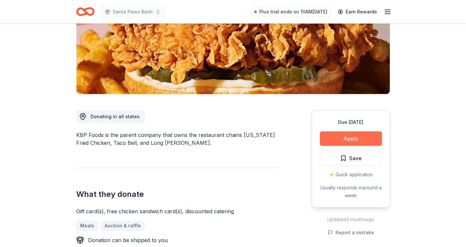
click at [344, 139] on button "Apply" at bounding box center [351, 138] width 62 height 14
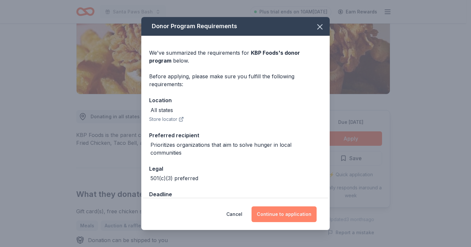
click at [276, 217] on button "Continue to application" at bounding box center [283, 214] width 65 height 16
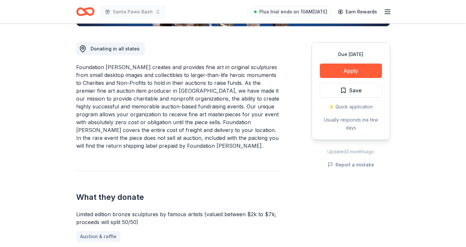
scroll to position [172, 0]
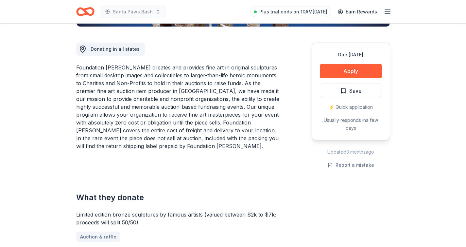
click at [250, 119] on div "Foundation [PERSON_NAME] creates and provides fine art in original sculptures f…" at bounding box center [178, 106] width 204 height 86
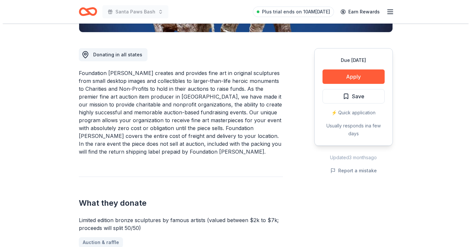
scroll to position [158, 0]
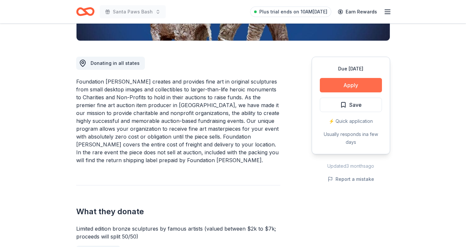
click at [343, 86] on button "Apply" at bounding box center [351, 85] width 62 height 14
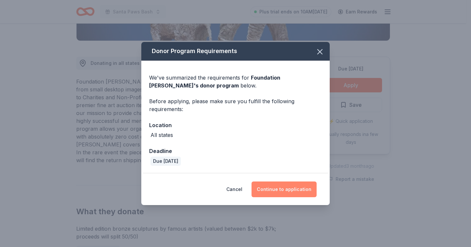
click at [271, 188] on button "Continue to application" at bounding box center [283, 189] width 65 height 16
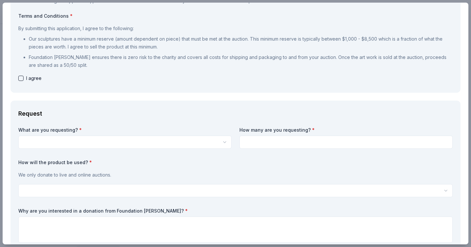
scroll to position [0, 0]
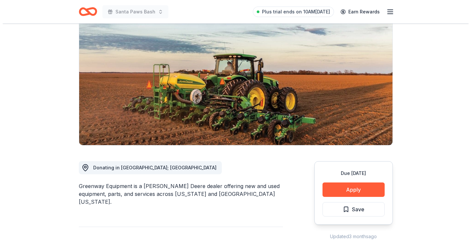
scroll to position [82, 0]
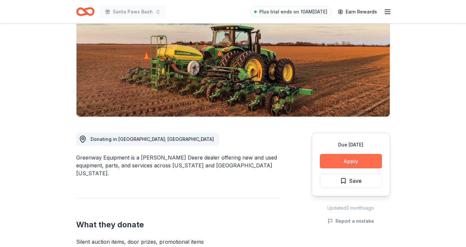
click at [344, 162] on button "Apply" at bounding box center [351, 161] width 62 height 14
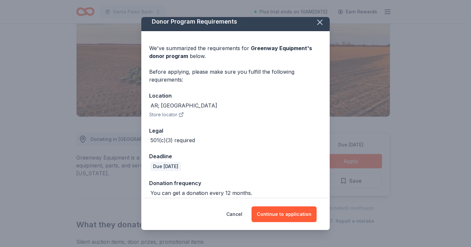
scroll to position [10, 0]
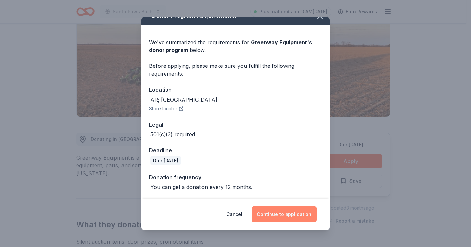
click at [287, 216] on button "Continue to application" at bounding box center [283, 214] width 65 height 16
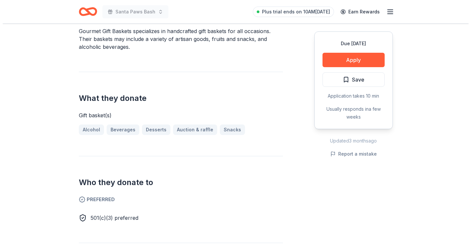
scroll to position [242, 0]
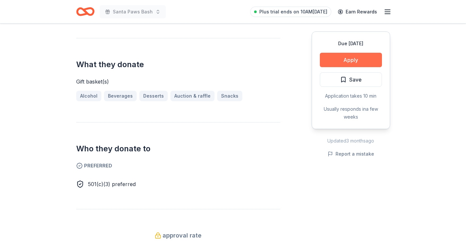
click at [352, 61] on button "Apply" at bounding box center [351, 60] width 62 height 14
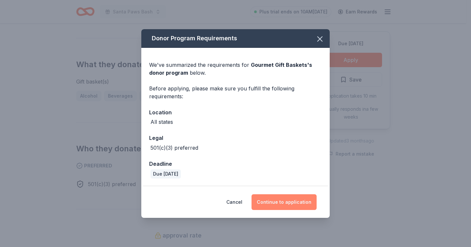
click at [278, 197] on button "Continue to application" at bounding box center [283, 202] width 65 height 16
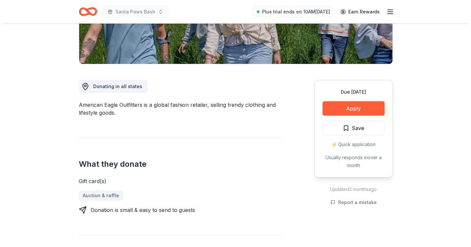
scroll to position [135, 0]
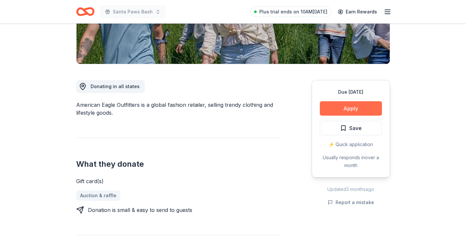
click at [335, 109] on button "Apply" at bounding box center [351, 108] width 62 height 14
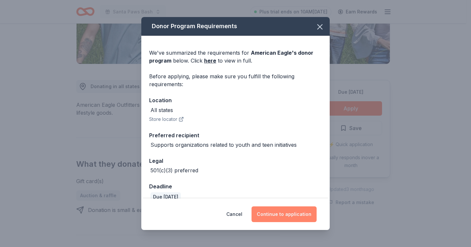
click at [282, 213] on button "Continue to application" at bounding box center [283, 214] width 65 height 16
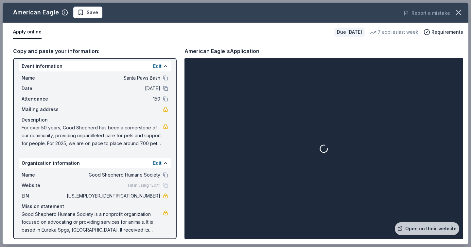
scroll to position [6, 0]
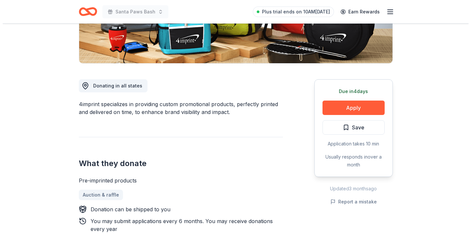
scroll to position [147, 0]
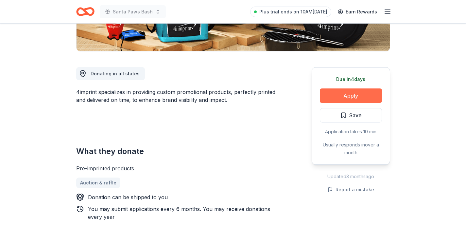
click at [340, 96] on button "Apply" at bounding box center [351, 95] width 62 height 14
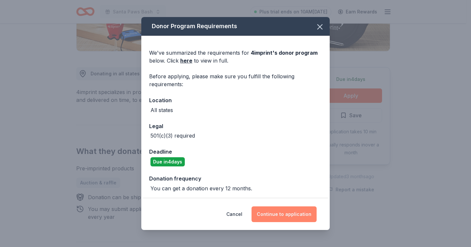
click at [270, 213] on button "Continue to application" at bounding box center [283, 214] width 65 height 16
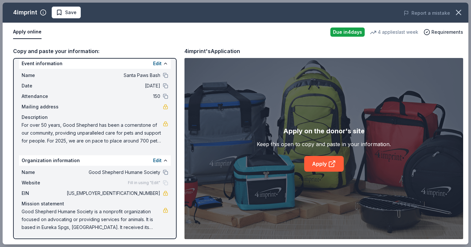
scroll to position [6, 0]
click at [322, 164] on link "Apply" at bounding box center [324, 164] width 40 height 16
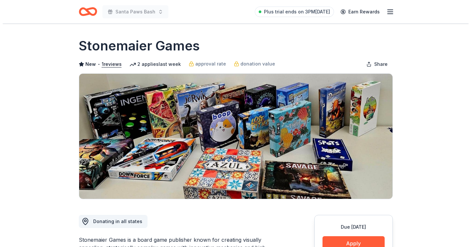
scroll to position [10, 0]
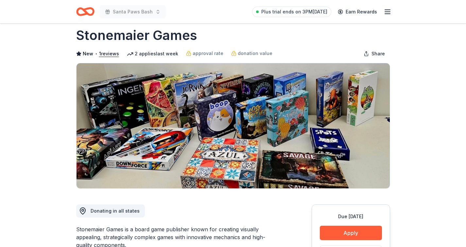
click at [341, 233] on button "Apply" at bounding box center [351, 232] width 62 height 14
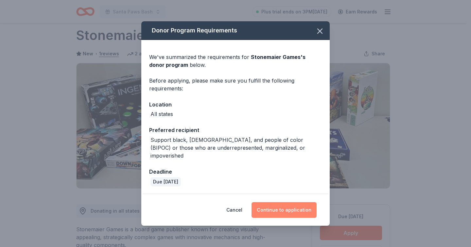
click at [286, 203] on button "Continue to application" at bounding box center [283, 210] width 65 height 16
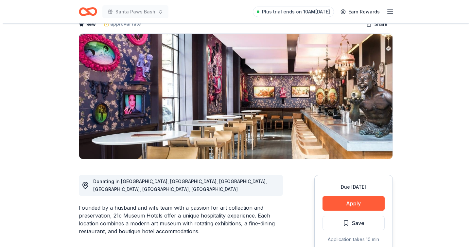
scroll to position [41, 0]
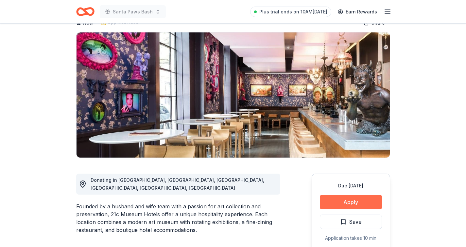
click at [353, 200] on button "Apply" at bounding box center [351, 202] width 62 height 14
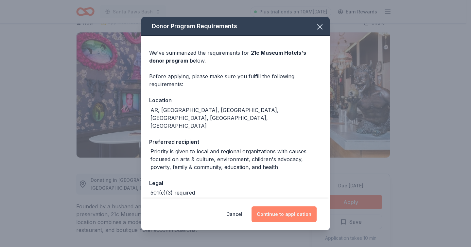
click at [287, 212] on button "Continue to application" at bounding box center [283, 214] width 65 height 16
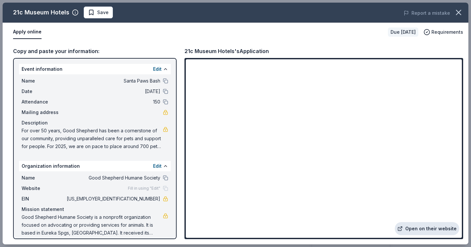
click at [424, 230] on link "Open on their website" at bounding box center [427, 228] width 64 height 13
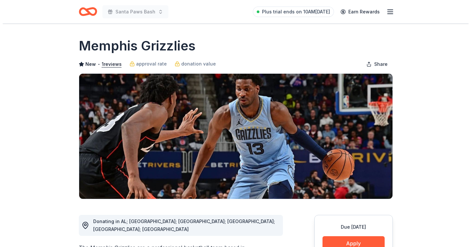
scroll to position [100, 0]
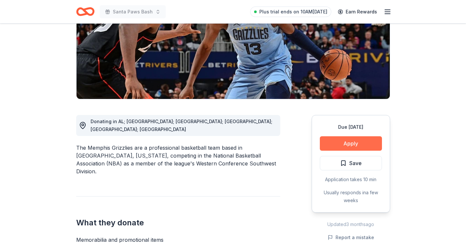
click at [357, 141] on button "Apply" at bounding box center [351, 143] width 62 height 14
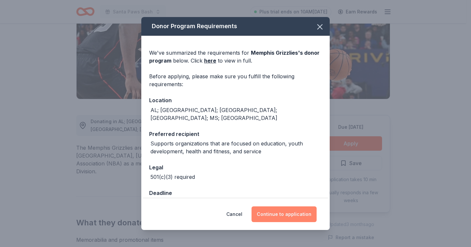
click at [290, 210] on button "Continue to application" at bounding box center [283, 214] width 65 height 16
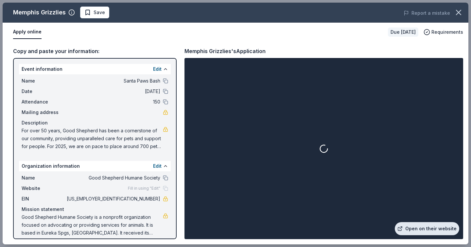
click at [426, 227] on link "Open on their website" at bounding box center [427, 228] width 64 height 13
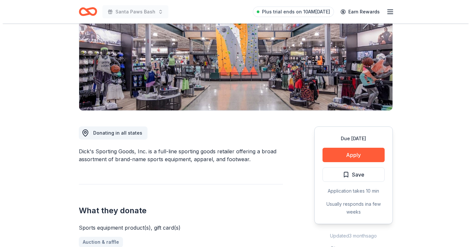
scroll to position [116, 0]
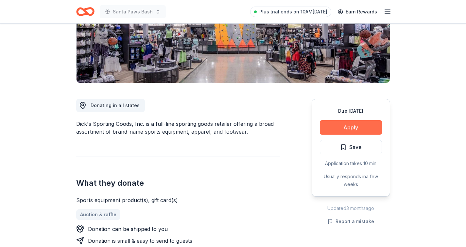
click at [345, 128] on button "Apply" at bounding box center [351, 127] width 62 height 14
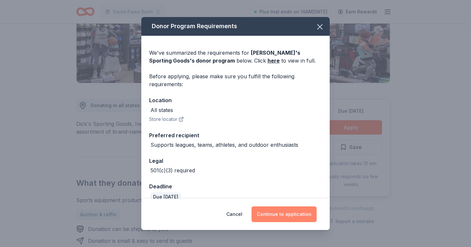
click at [269, 213] on button "Continue to application" at bounding box center [283, 214] width 65 height 16
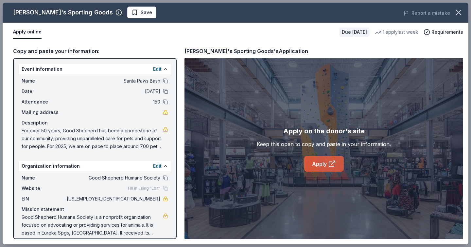
click at [311, 158] on link "Apply" at bounding box center [324, 164] width 40 height 16
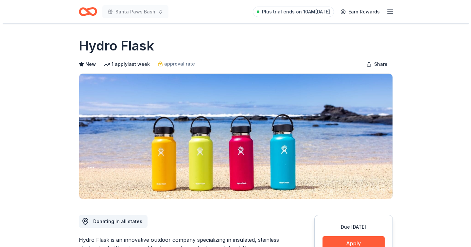
scroll to position [115, 0]
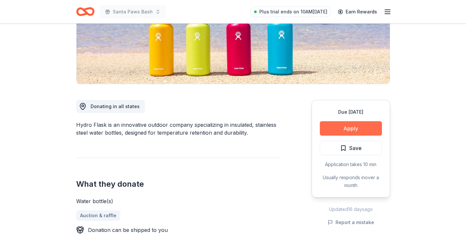
click at [348, 130] on button "Apply" at bounding box center [351, 128] width 62 height 14
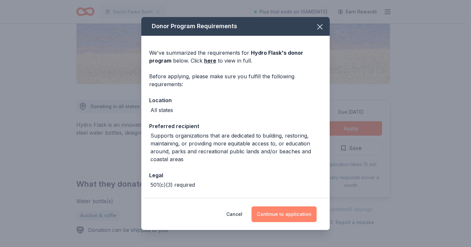
click at [286, 217] on button "Continue to application" at bounding box center [283, 214] width 65 height 16
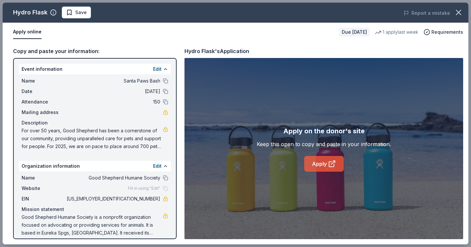
click at [310, 164] on link "Apply" at bounding box center [324, 164] width 40 height 16
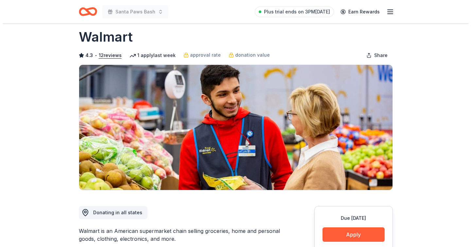
scroll to position [50, 0]
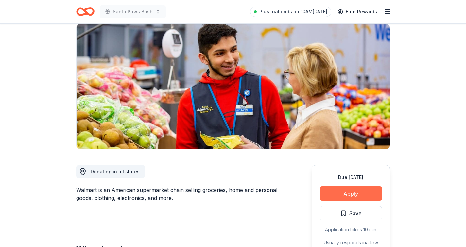
click at [348, 190] on button "Apply" at bounding box center [351, 193] width 62 height 14
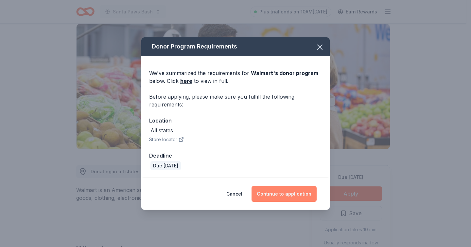
click at [272, 187] on button "Continue to application" at bounding box center [283, 194] width 65 height 16
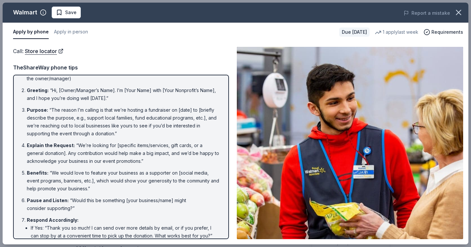
scroll to position [82, 0]
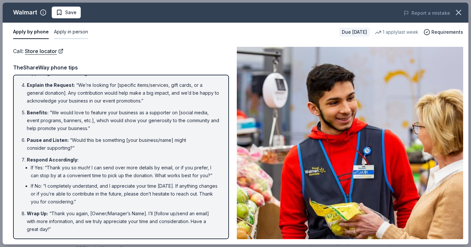
click at [72, 32] on button "Apply in person" at bounding box center [71, 32] width 34 height 14
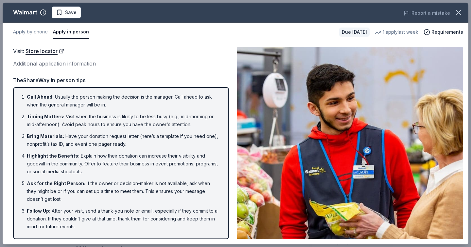
scroll to position [0, 0]
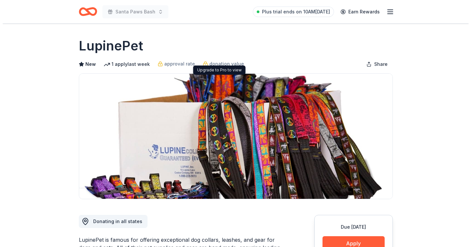
scroll to position [48, 0]
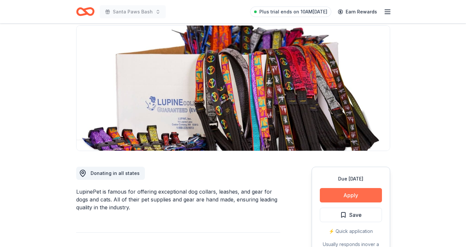
click at [340, 189] on button "Apply" at bounding box center [351, 195] width 62 height 14
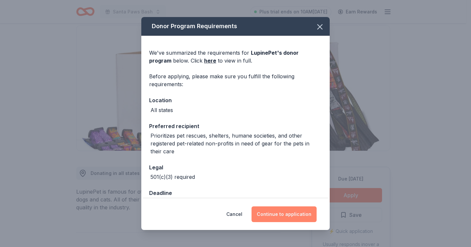
click at [283, 211] on button "Continue to application" at bounding box center [283, 214] width 65 height 16
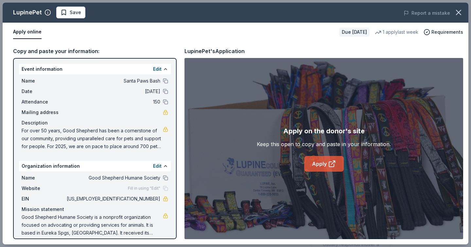
click at [314, 156] on link "Apply" at bounding box center [324, 164] width 40 height 16
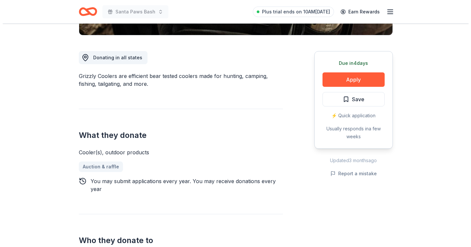
scroll to position [177, 0]
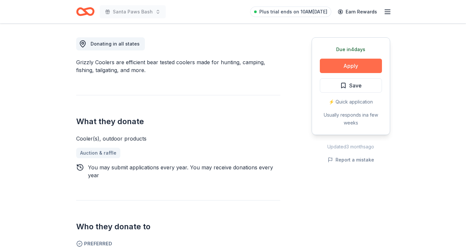
click at [359, 66] on button "Apply" at bounding box center [351, 66] width 62 height 14
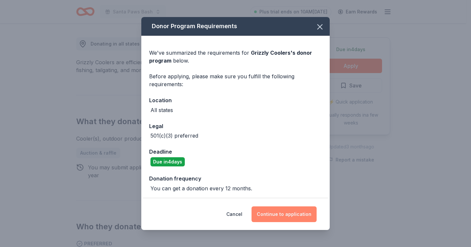
click at [285, 216] on button "Continue to application" at bounding box center [283, 214] width 65 height 16
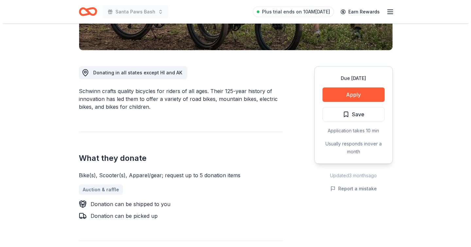
scroll to position [152, 0]
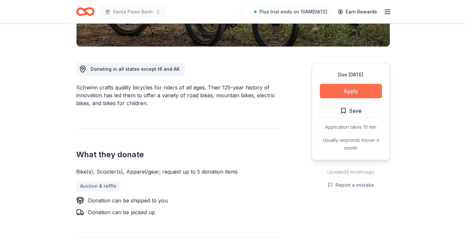
click at [344, 93] on button "Apply" at bounding box center [351, 91] width 62 height 14
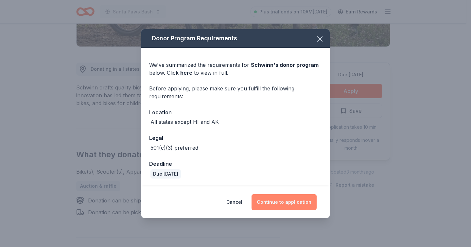
click at [272, 202] on button "Continue to application" at bounding box center [283, 202] width 65 height 16
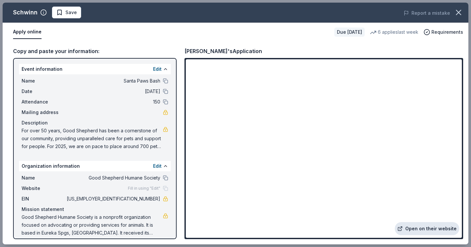
click at [419, 228] on link "Open on their website" at bounding box center [427, 228] width 64 height 13
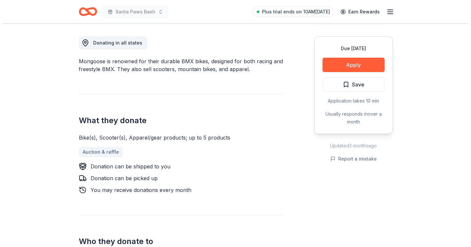
scroll to position [180, 0]
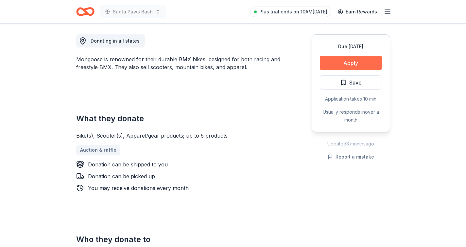
click at [334, 67] on button "Apply" at bounding box center [351, 63] width 62 height 14
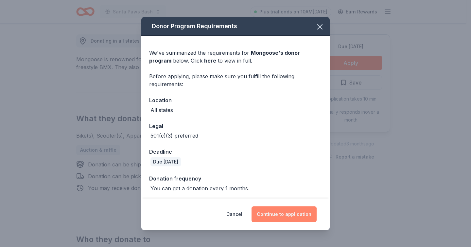
click at [281, 217] on button "Continue to application" at bounding box center [283, 214] width 65 height 16
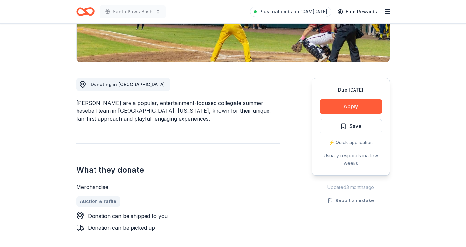
scroll to position [144, 0]
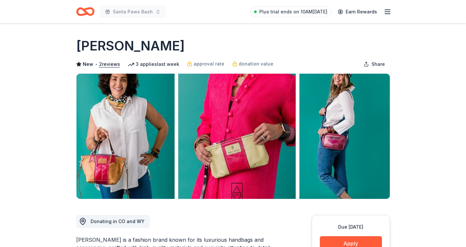
scroll to position [12, 0]
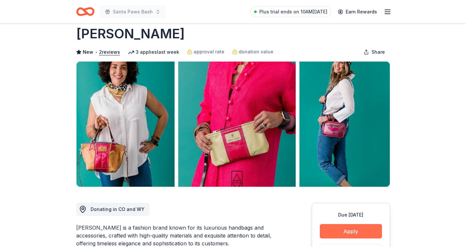
click at [334, 227] on button "Apply" at bounding box center [351, 231] width 62 height 14
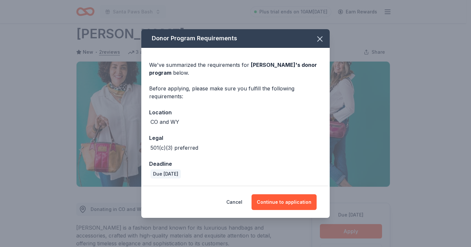
drag, startPoint x: 289, startPoint y: 200, endPoint x: 268, endPoint y: 128, distance: 75.3
click at [268, 128] on div "Donor Program Requirements We've summarized the requirements for Alexis Drake '…" at bounding box center [235, 123] width 188 height 188
click at [319, 41] on icon "button" at bounding box center [319, 38] width 9 height 9
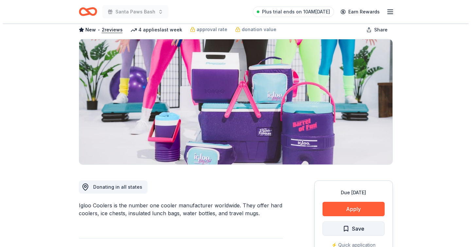
scroll to position [72, 0]
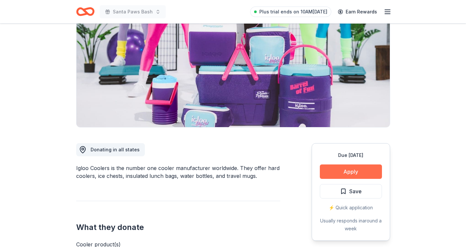
click at [355, 173] on button "Apply" at bounding box center [351, 171] width 62 height 14
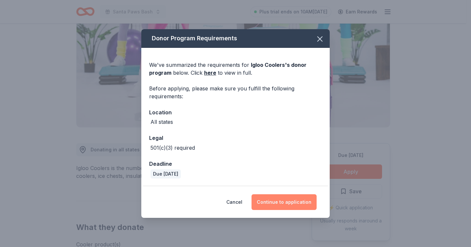
click at [280, 204] on button "Continue to application" at bounding box center [283, 202] width 65 height 16
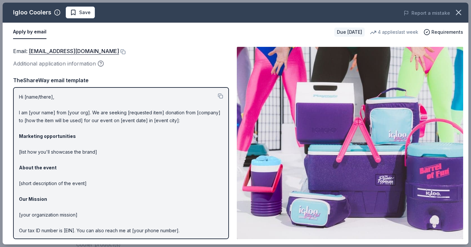
scroll to position [0, 0]
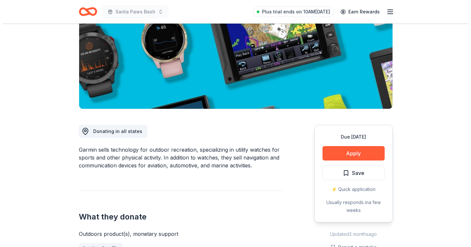
scroll to position [106, 0]
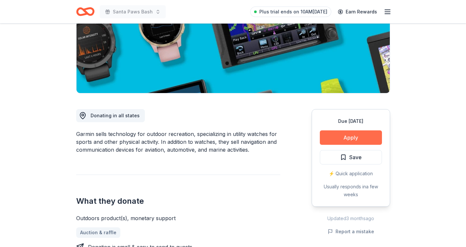
click at [353, 133] on button "Apply" at bounding box center [351, 137] width 62 height 14
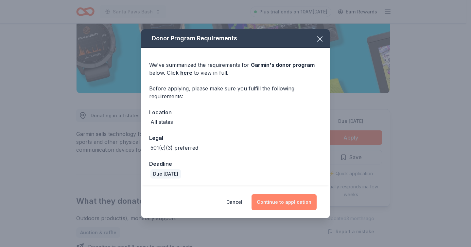
click at [284, 205] on button "Continue to application" at bounding box center [283, 202] width 65 height 16
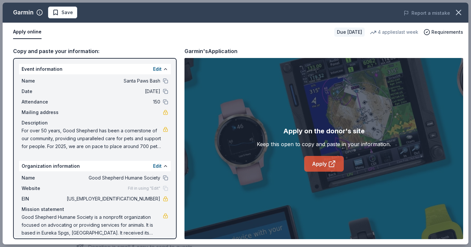
click at [327, 168] on link "Apply" at bounding box center [324, 164] width 40 height 16
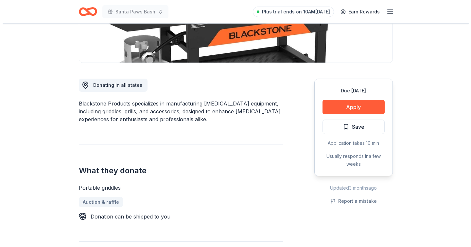
scroll to position [158, 0]
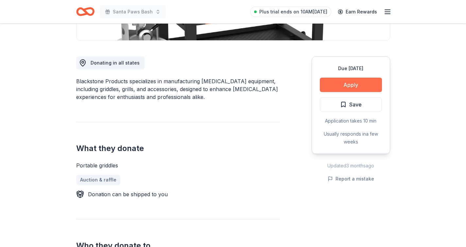
click at [343, 78] on button "Apply" at bounding box center [351, 85] width 62 height 14
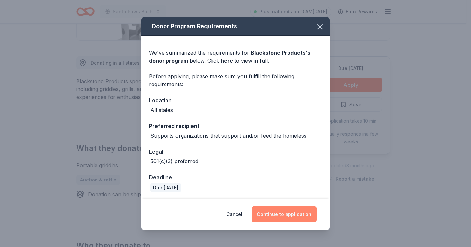
click at [289, 216] on button "Continue to application" at bounding box center [283, 214] width 65 height 16
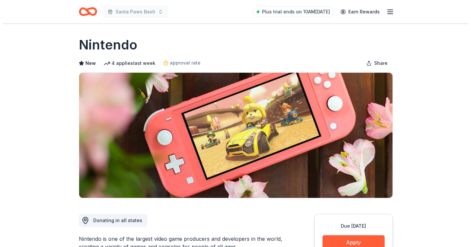
scroll to position [147, 0]
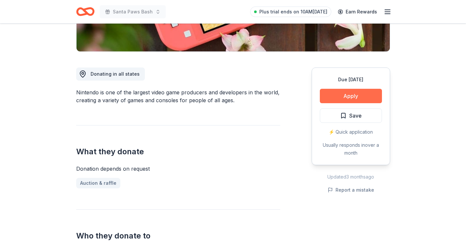
click at [346, 94] on button "Apply" at bounding box center [351, 96] width 62 height 14
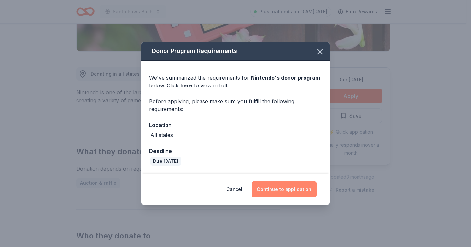
click at [283, 189] on button "Continue to application" at bounding box center [283, 189] width 65 height 16
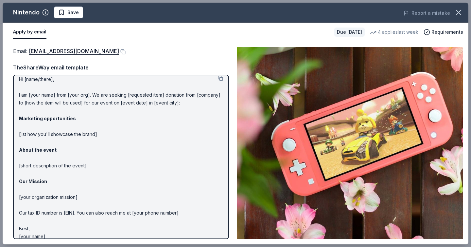
scroll to position [0, 0]
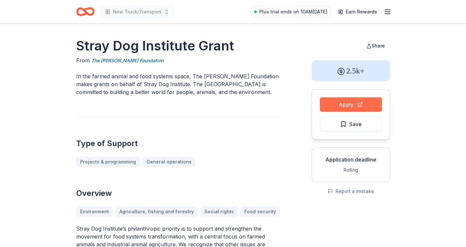
click at [361, 109] on button "Apply" at bounding box center [351, 104] width 62 height 14
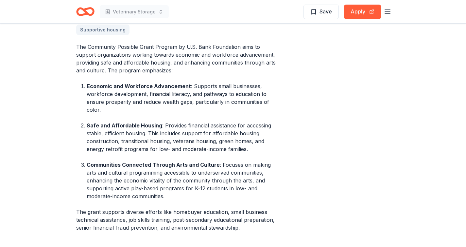
scroll to position [349, 0]
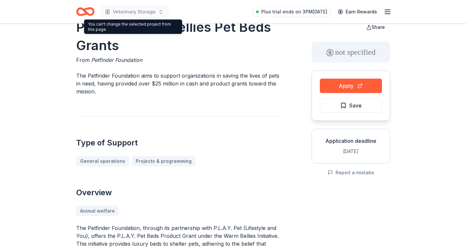
scroll to position [102, 0]
